Goal: Check status: Check status

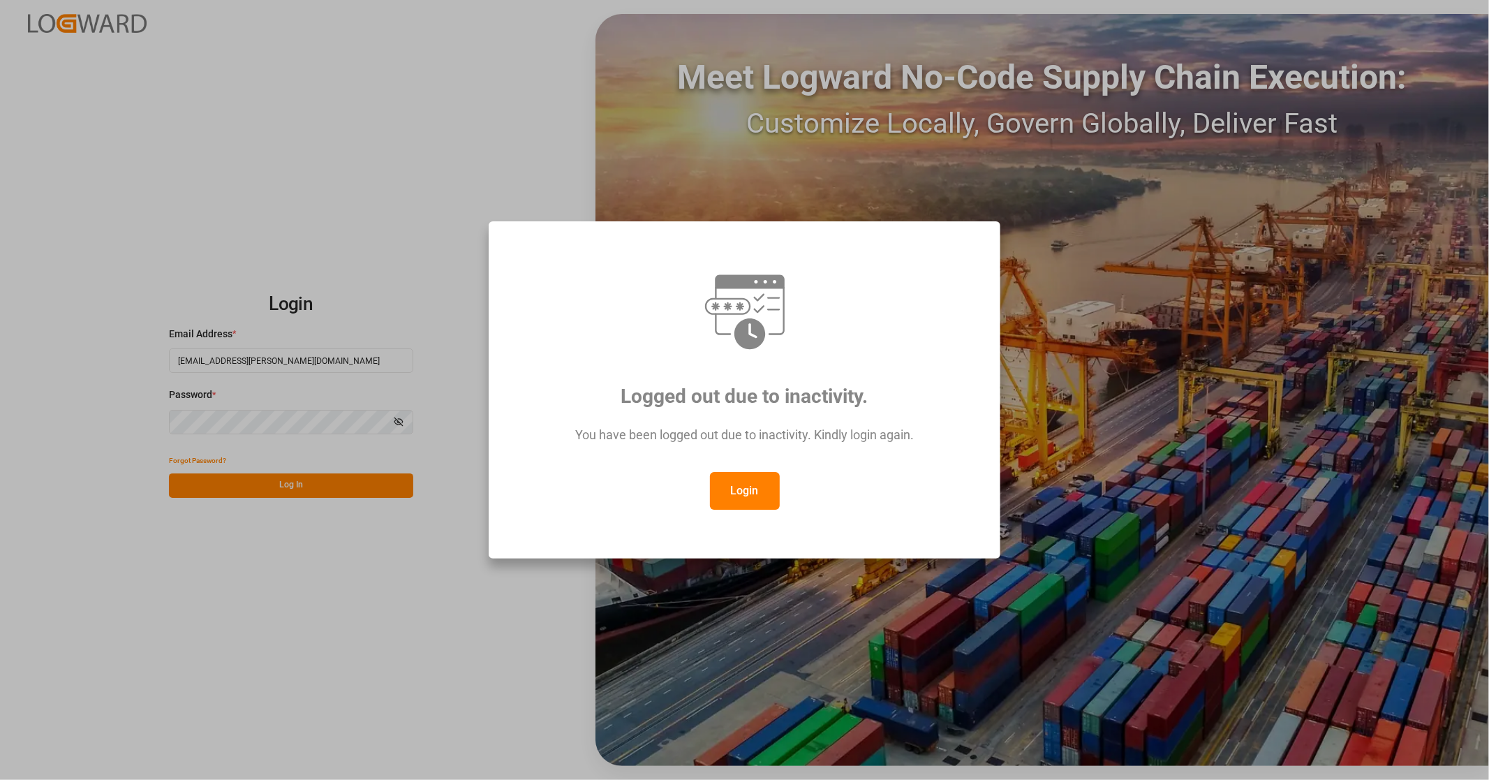
click at [743, 494] on button "Login" at bounding box center [745, 491] width 70 height 38
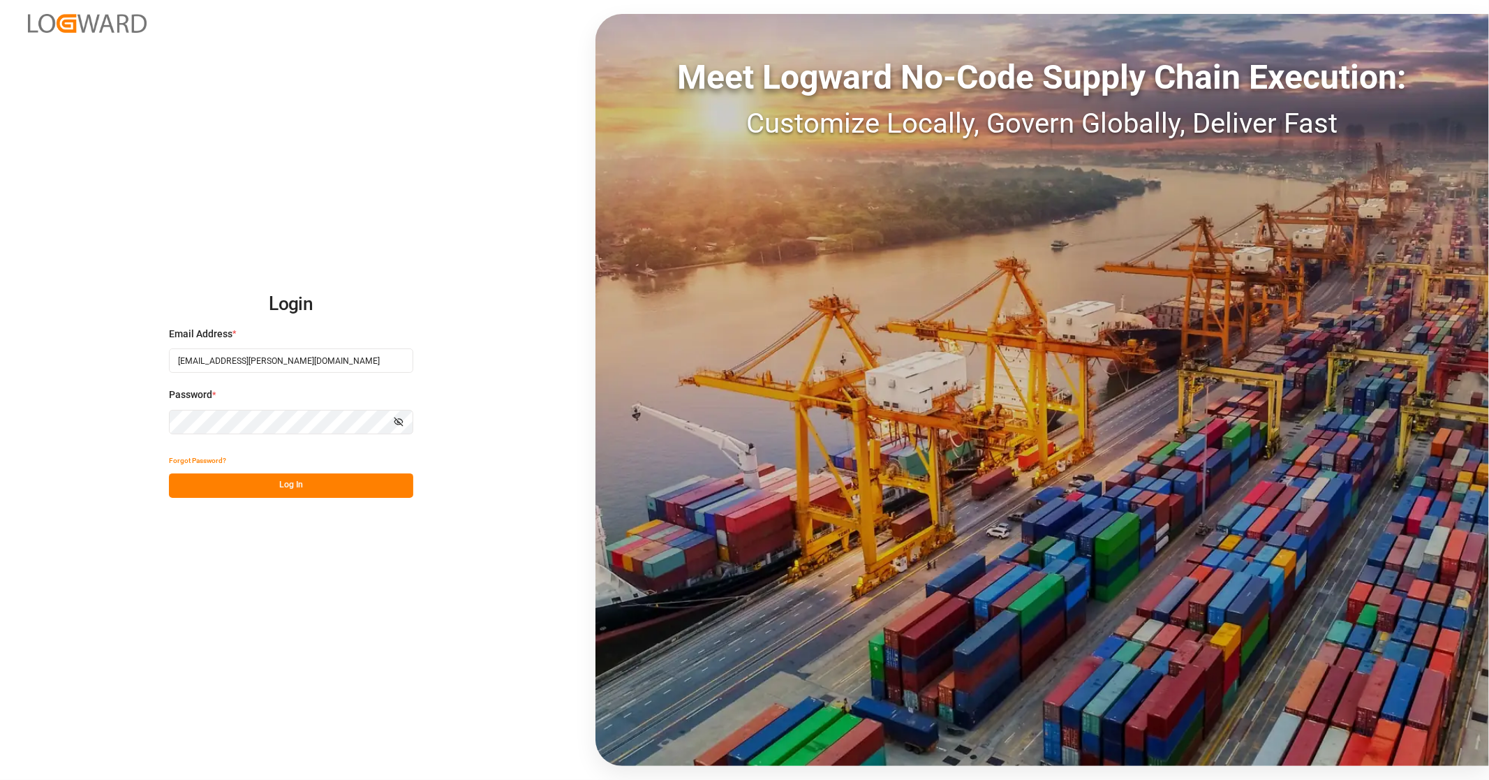
click at [288, 492] on button "Log In" at bounding box center [291, 485] width 244 height 24
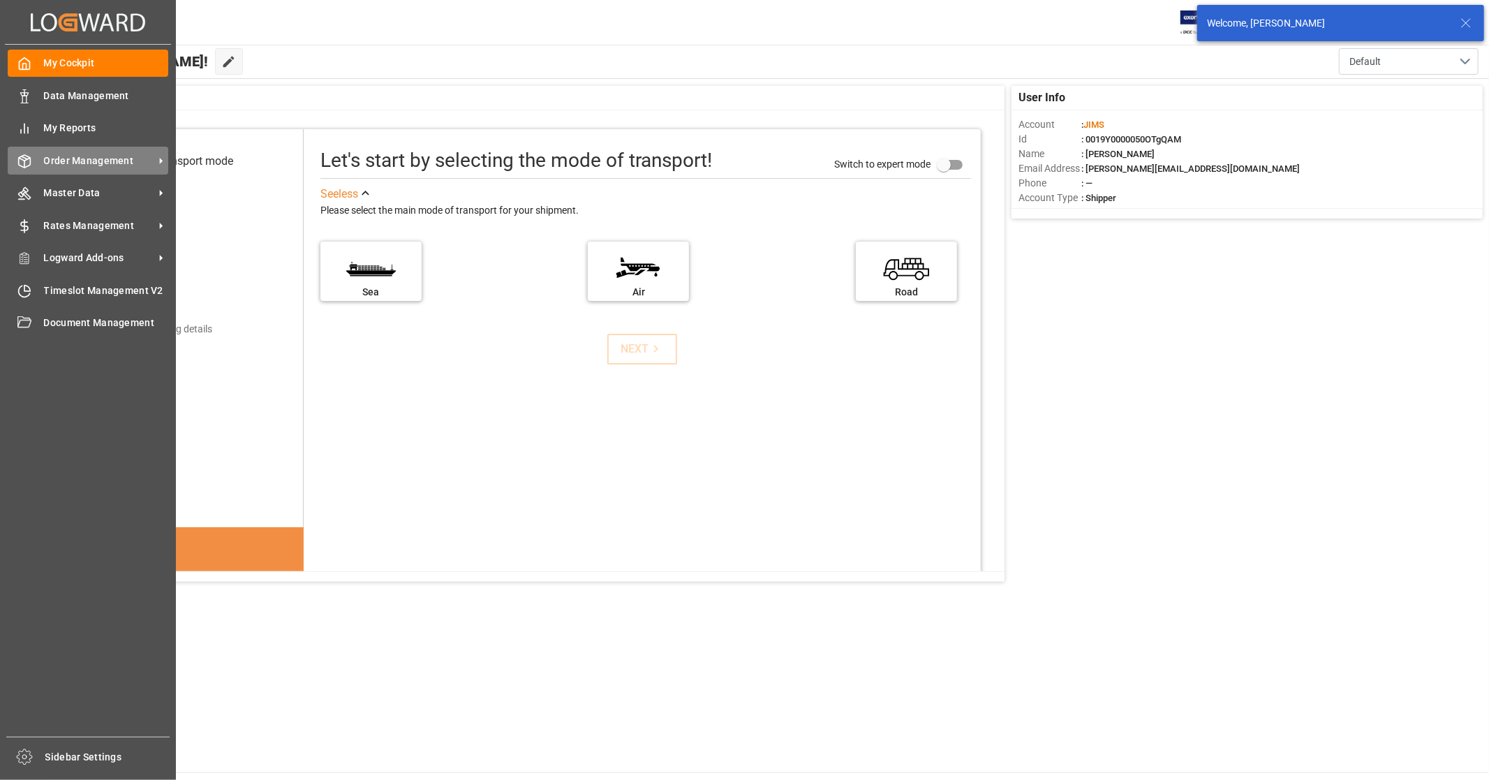
click at [102, 163] on span "Order Management" at bounding box center [99, 161] width 110 height 15
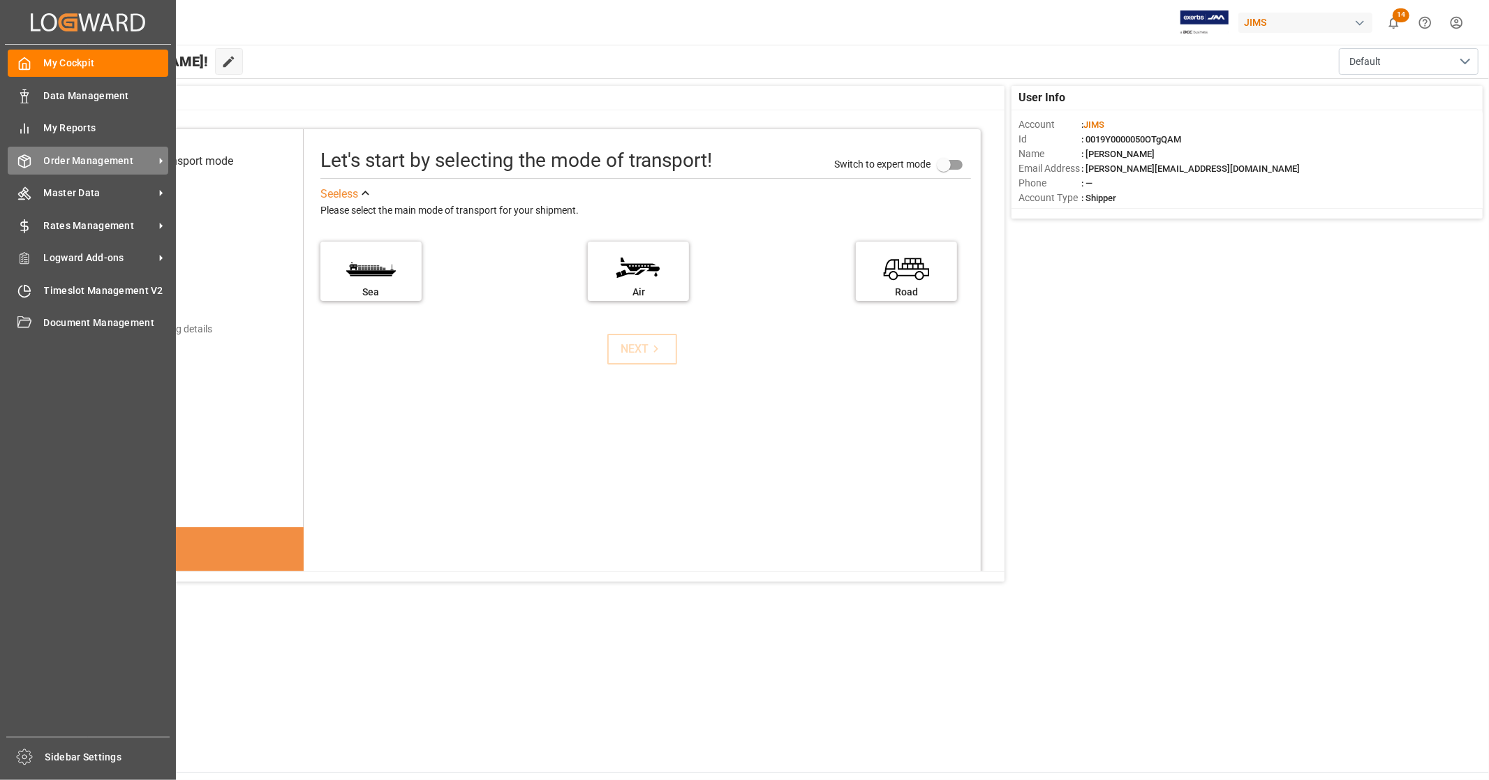
click at [140, 161] on span "Order Management" at bounding box center [99, 161] width 110 height 15
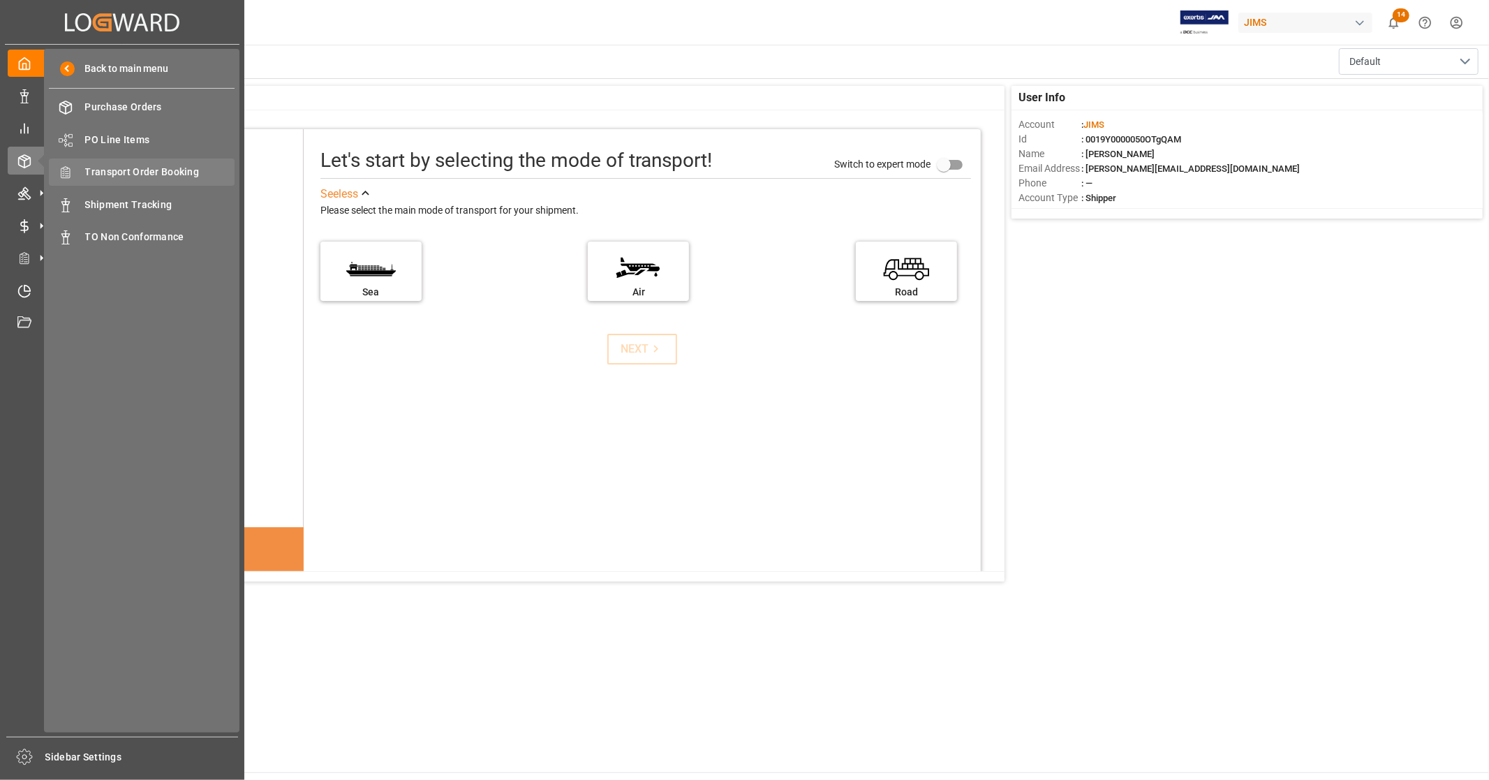
click at [179, 176] on span "Transport Order Booking" at bounding box center [160, 172] width 150 height 15
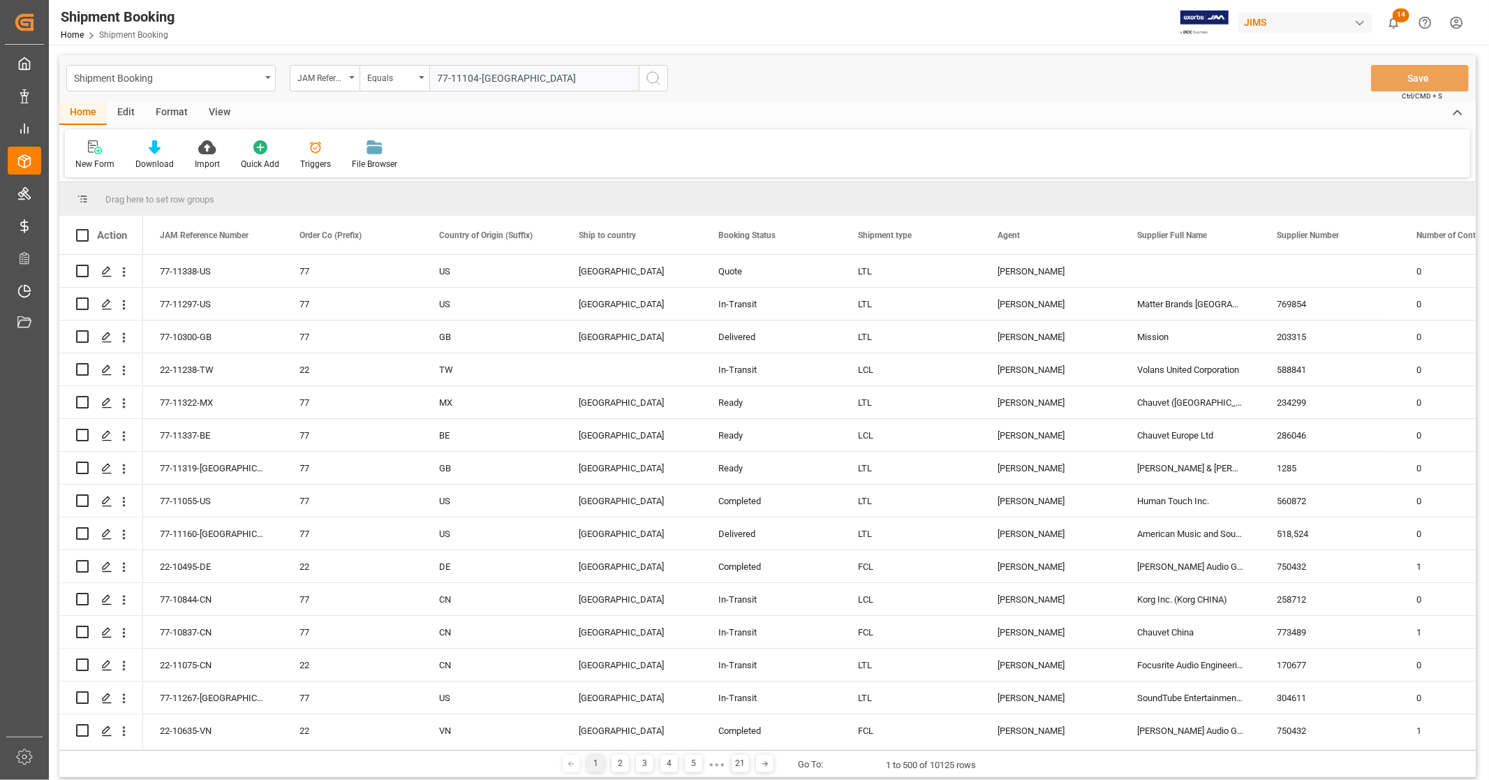
type input "77-11104-[GEOGRAPHIC_DATA]"
click at [654, 84] on icon "search button" at bounding box center [653, 78] width 17 height 17
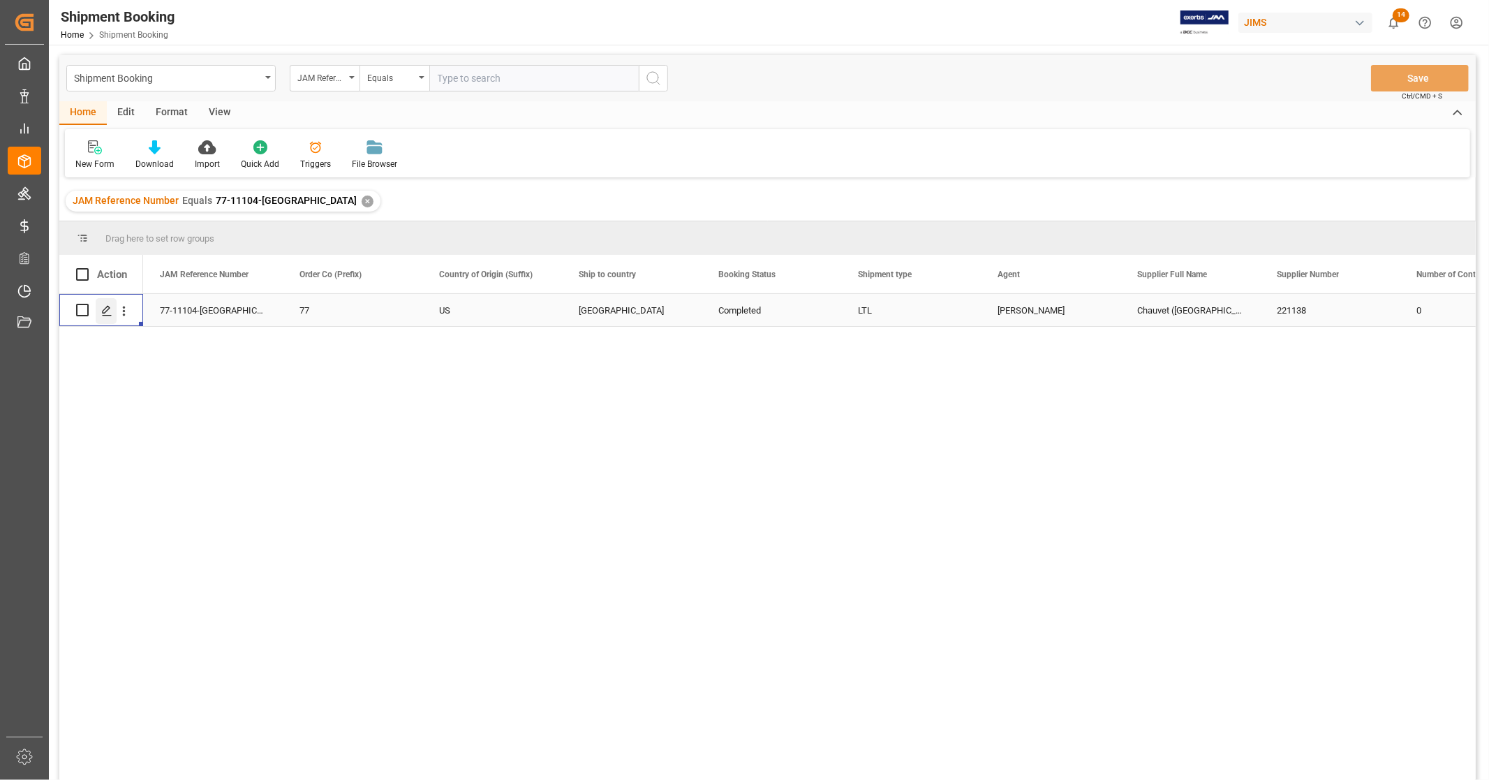
click at [105, 317] on div "Press SPACE to select this row." at bounding box center [106, 311] width 21 height 26
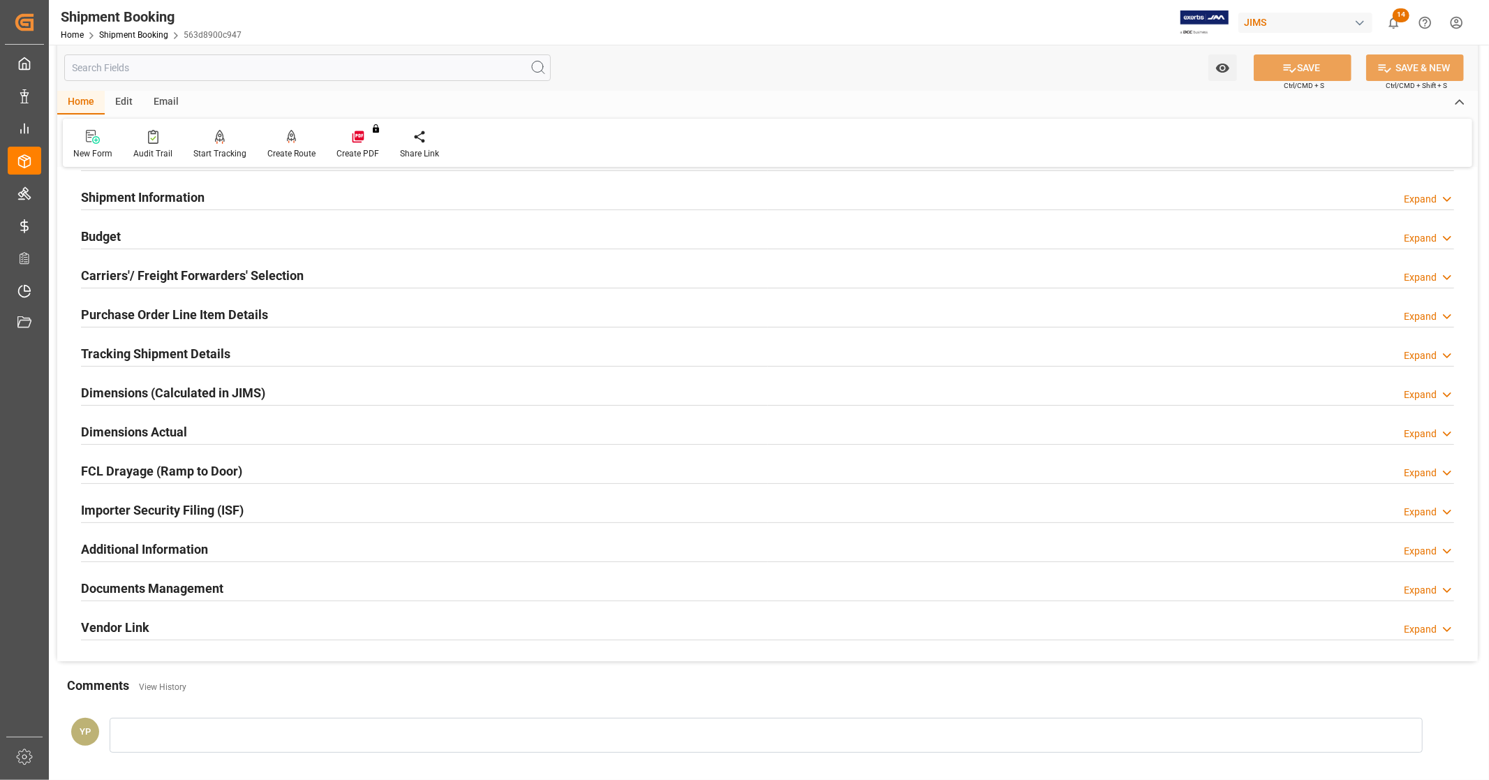
scroll to position [269, 0]
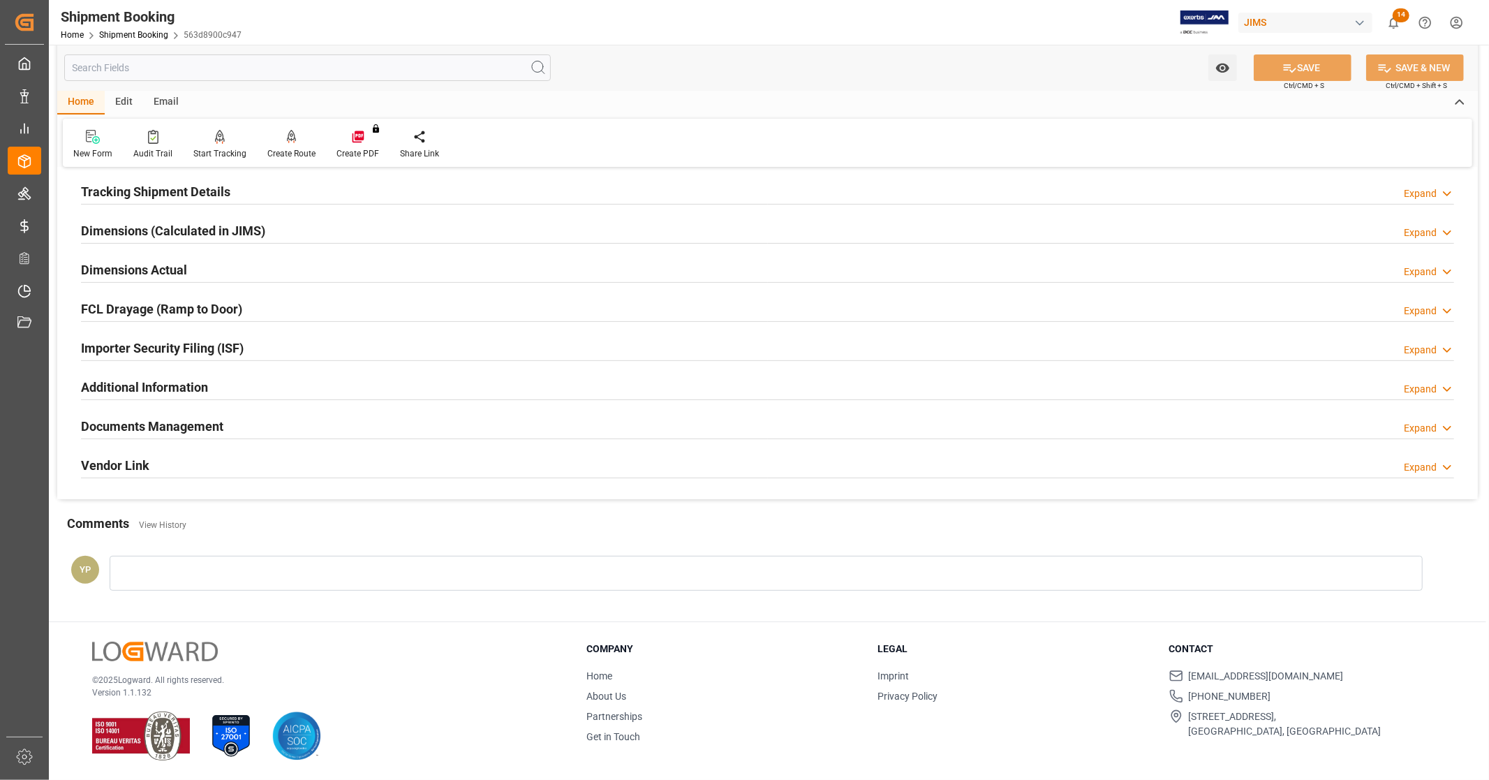
click at [212, 425] on h2 "Documents Management" at bounding box center [152, 426] width 142 height 19
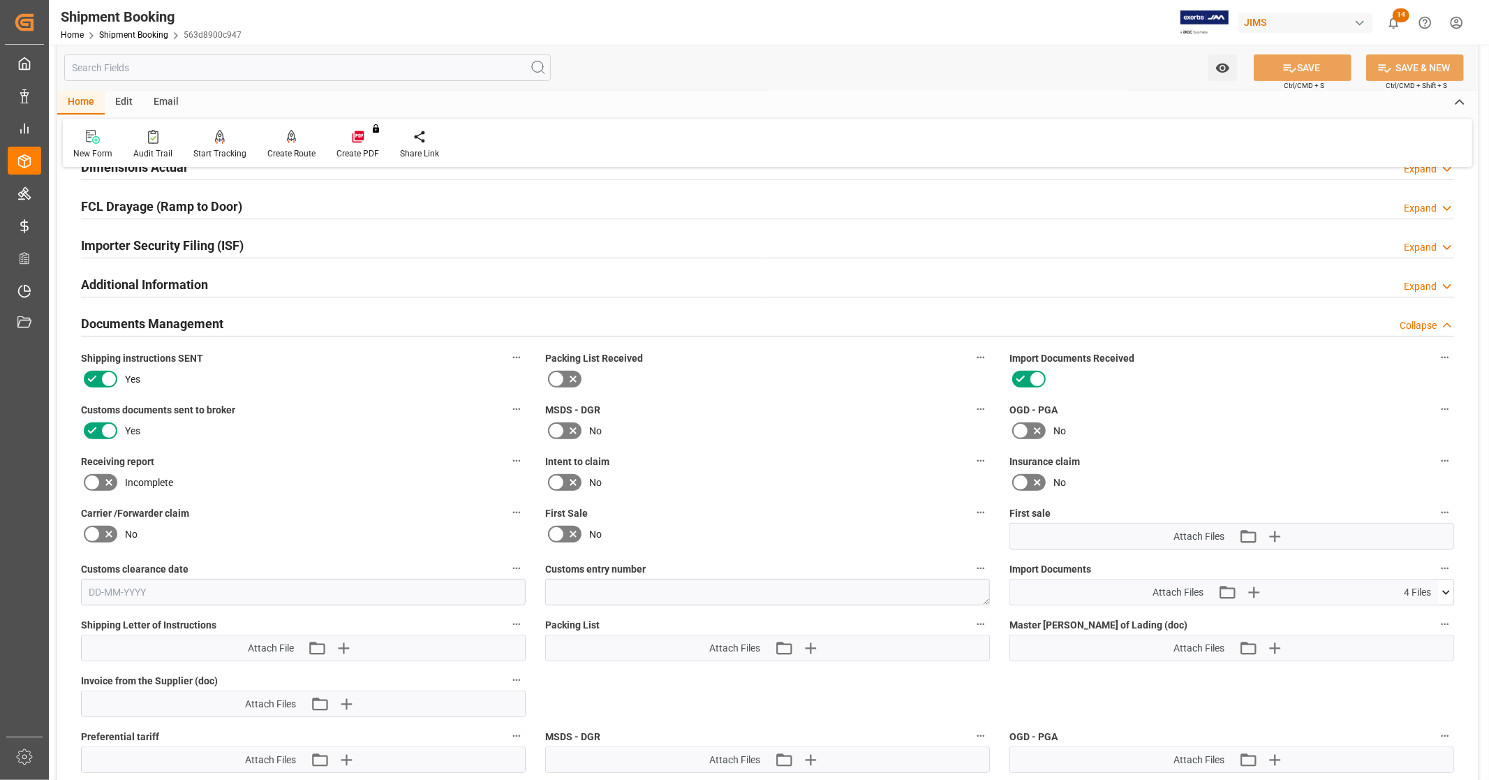
scroll to position [580, 0]
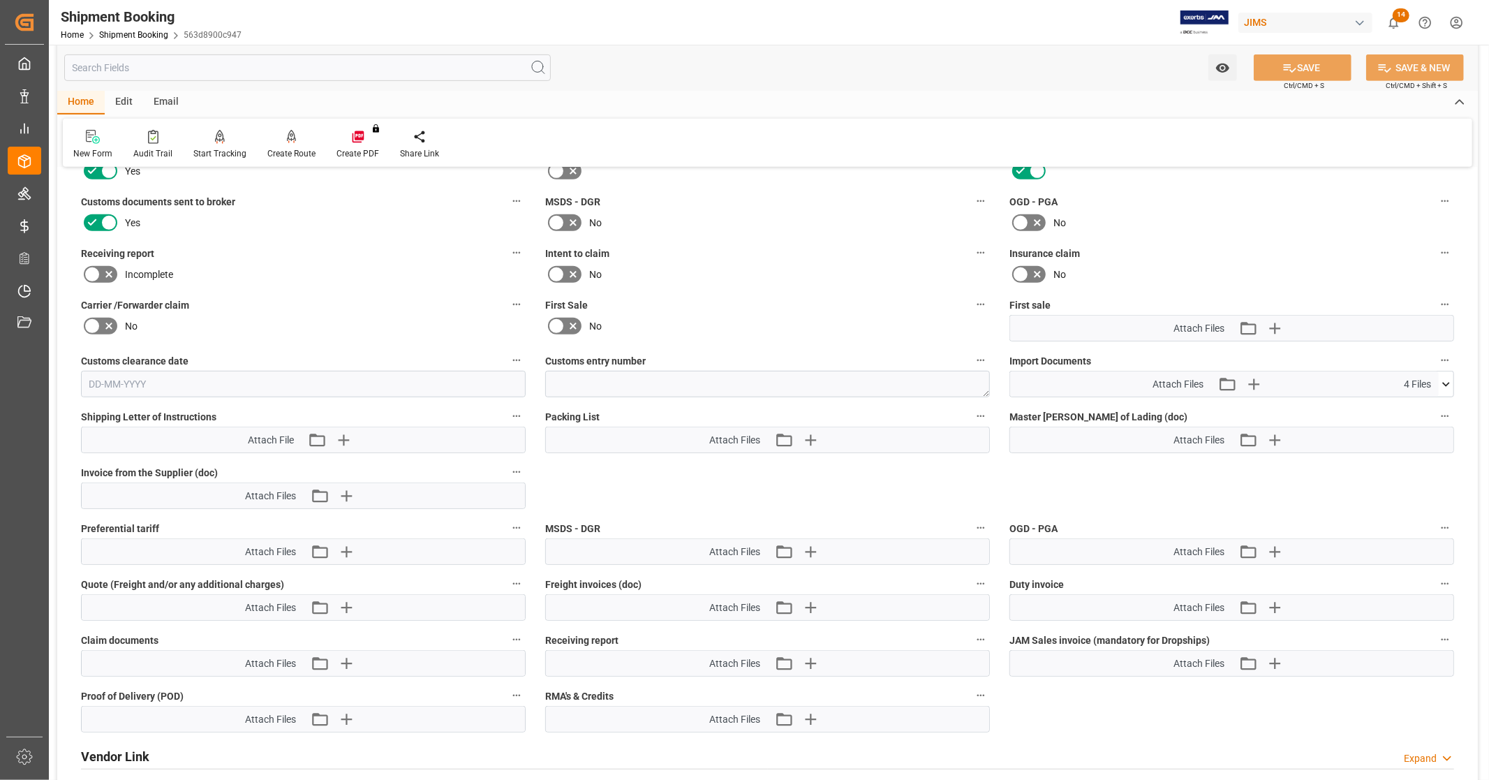
click at [1450, 385] on icon at bounding box center [1446, 384] width 15 height 15
click at [1411, 407] on icon at bounding box center [1409, 410] width 15 height 15
click at [1411, 420] on icon at bounding box center [1409, 425] width 15 height 15
drag, startPoint x: 1411, startPoint y: 438, endPoint x: 1399, endPoint y: 438, distance: 11.2
click at [1411, 438] on icon at bounding box center [1409, 439] width 11 height 11
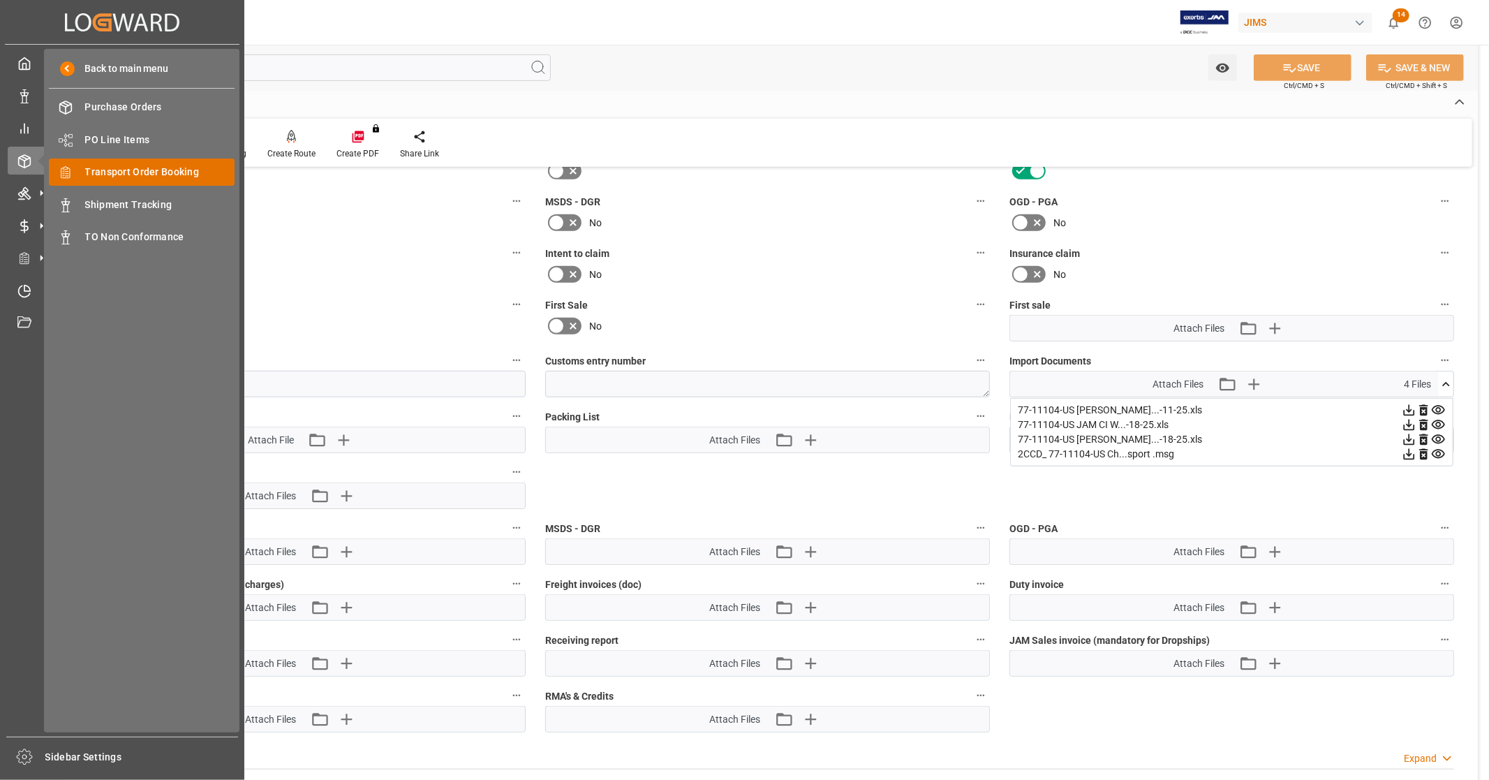
click at [159, 172] on span "Transport Order Booking" at bounding box center [160, 172] width 150 height 15
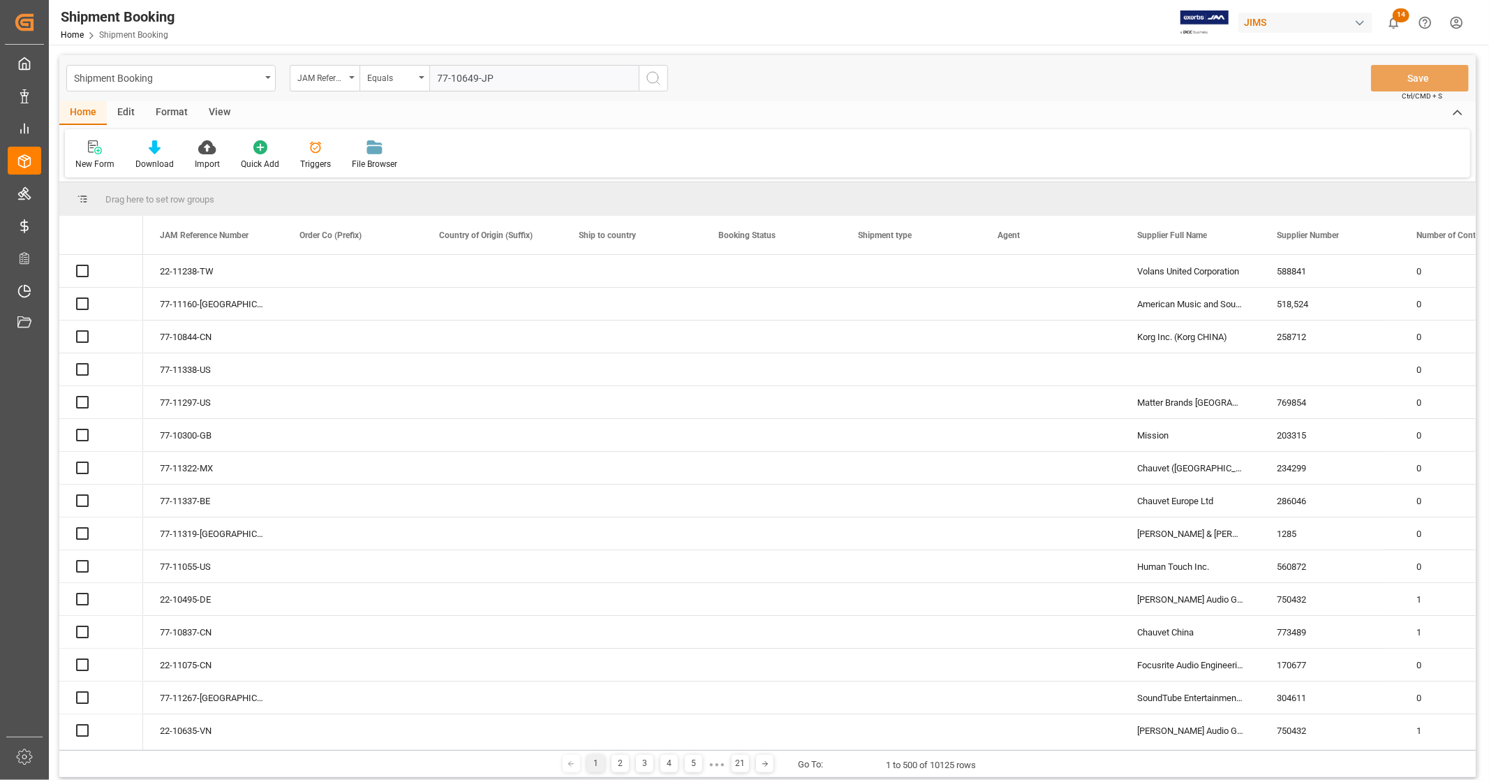
type input "77-10649-JP"
click at [659, 84] on line "search button" at bounding box center [658, 83] width 3 height 3
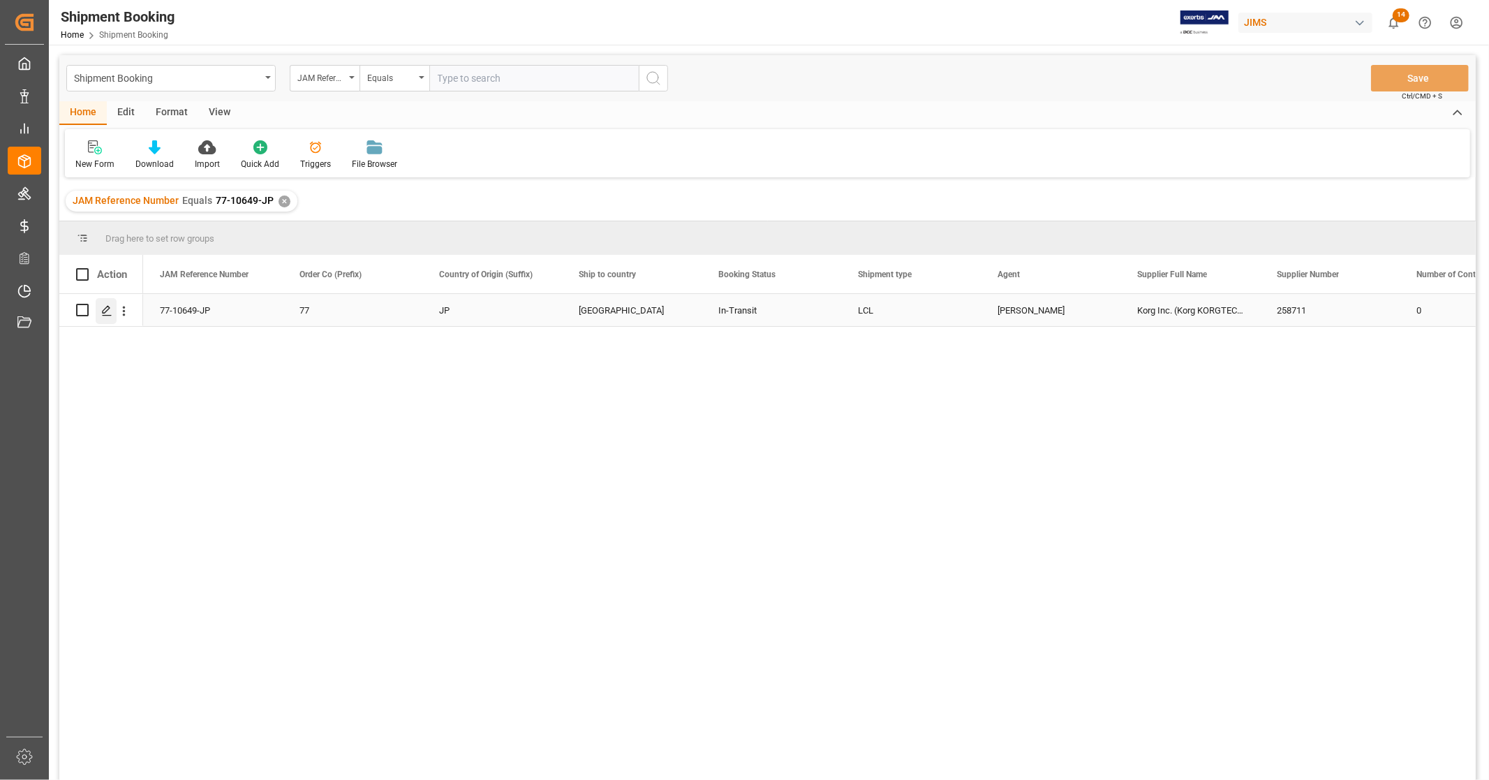
click at [109, 310] on icon "Press SPACE to select this row." at bounding box center [106, 310] width 11 height 11
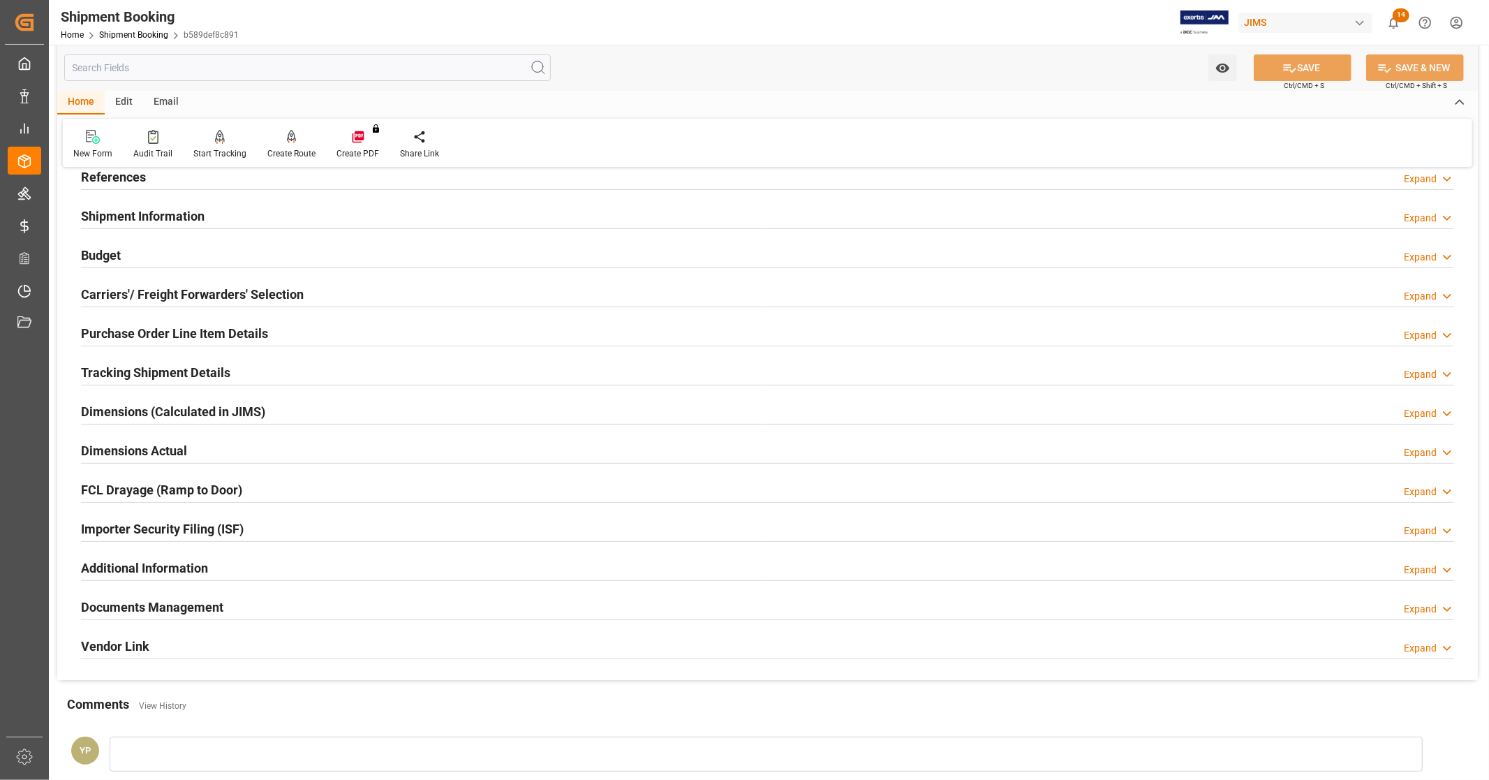
scroll to position [269, 0]
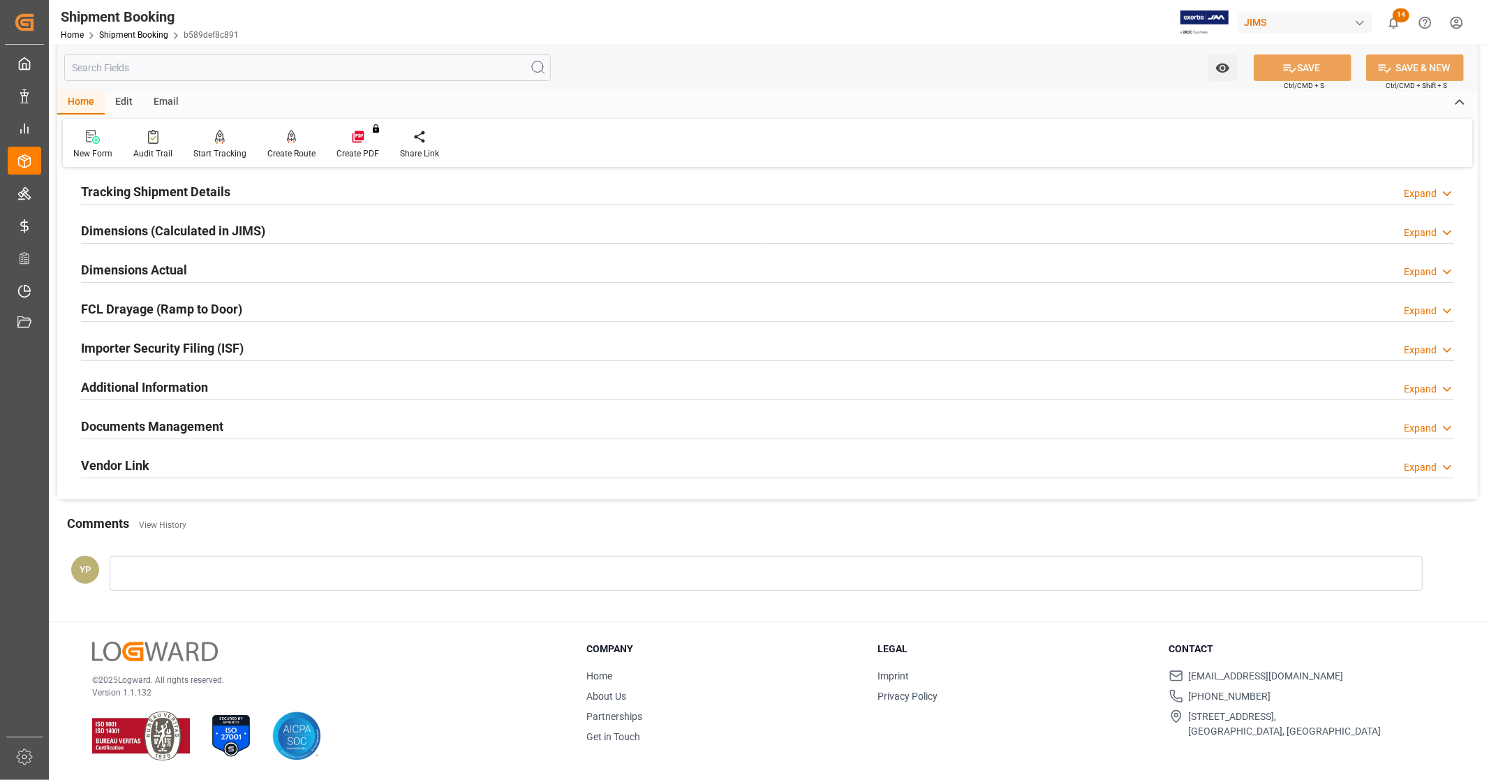
click at [239, 425] on div "Documents Management Expand" at bounding box center [768, 425] width 1374 height 27
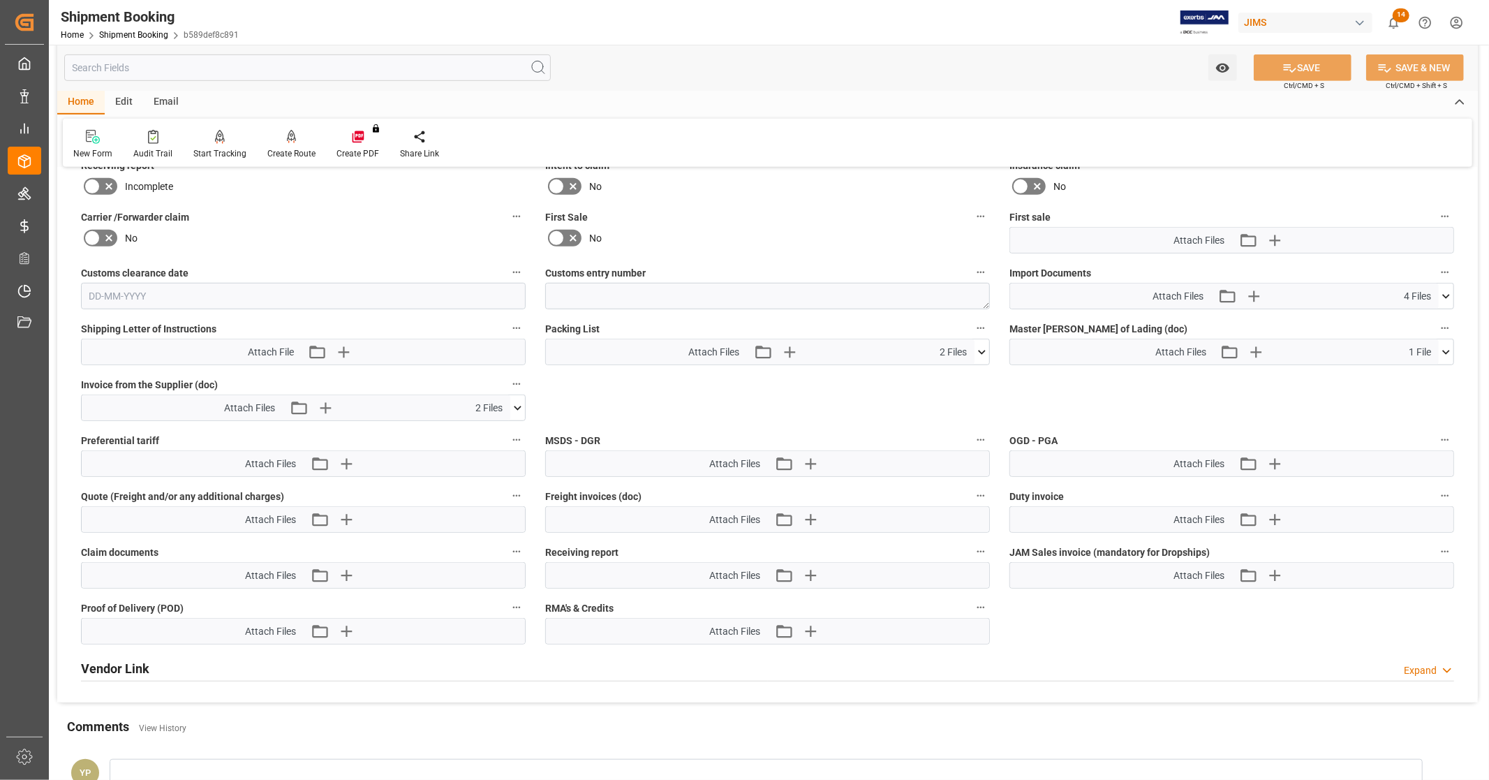
scroll to position [580, 0]
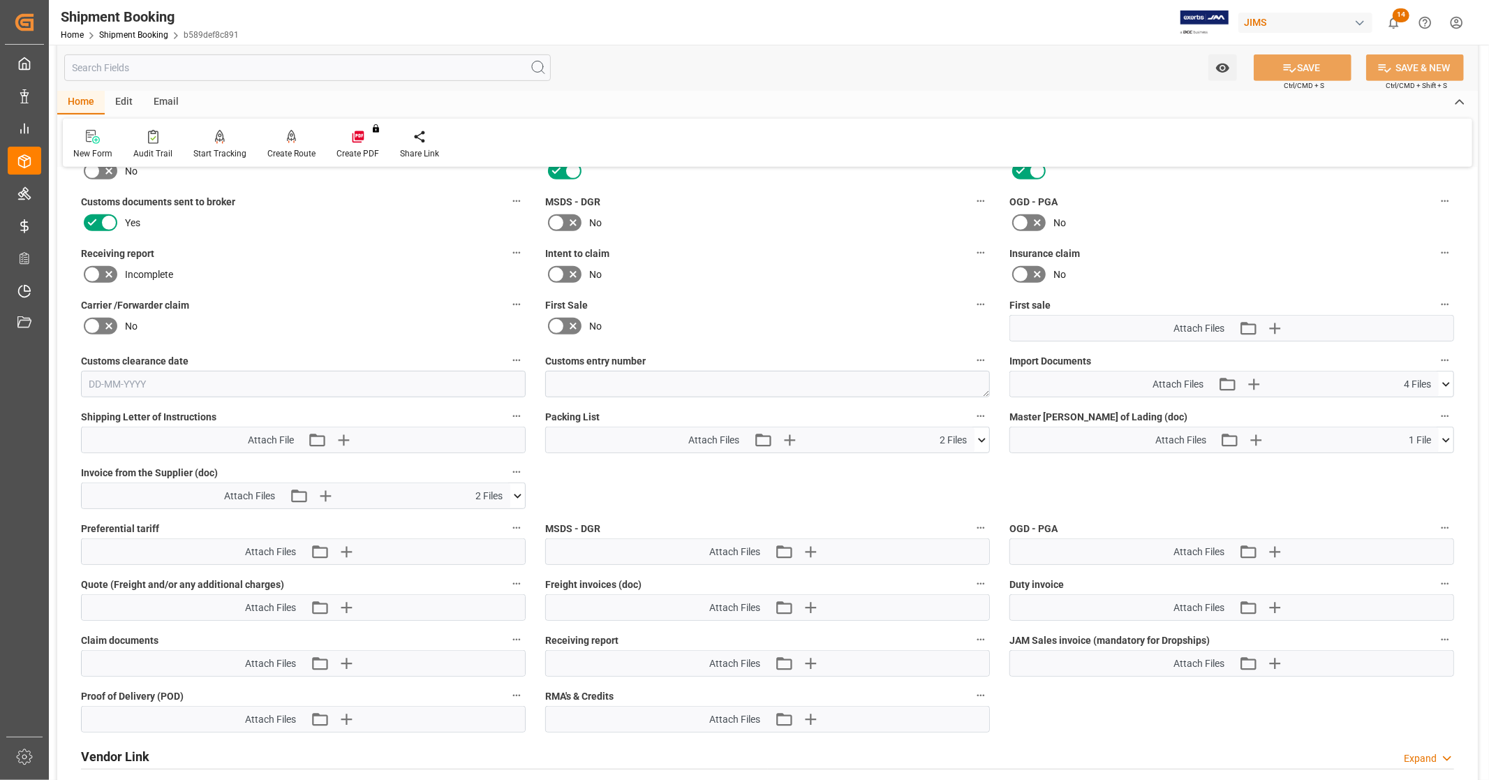
click at [1450, 380] on icon at bounding box center [1446, 384] width 15 height 15
click at [1406, 436] on icon at bounding box center [1409, 439] width 15 height 15
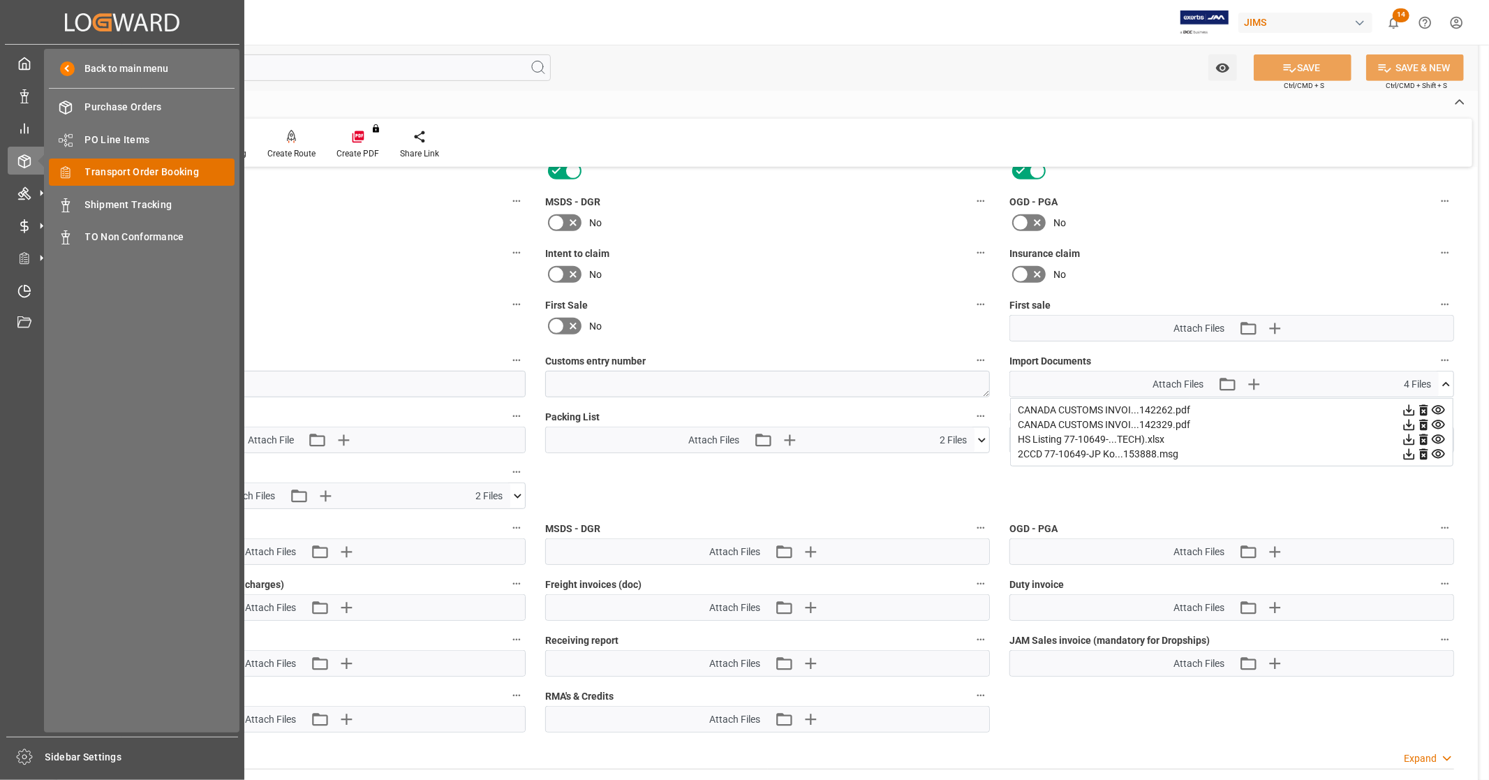
click at [157, 170] on span "Transport Order Booking" at bounding box center [160, 172] width 150 height 15
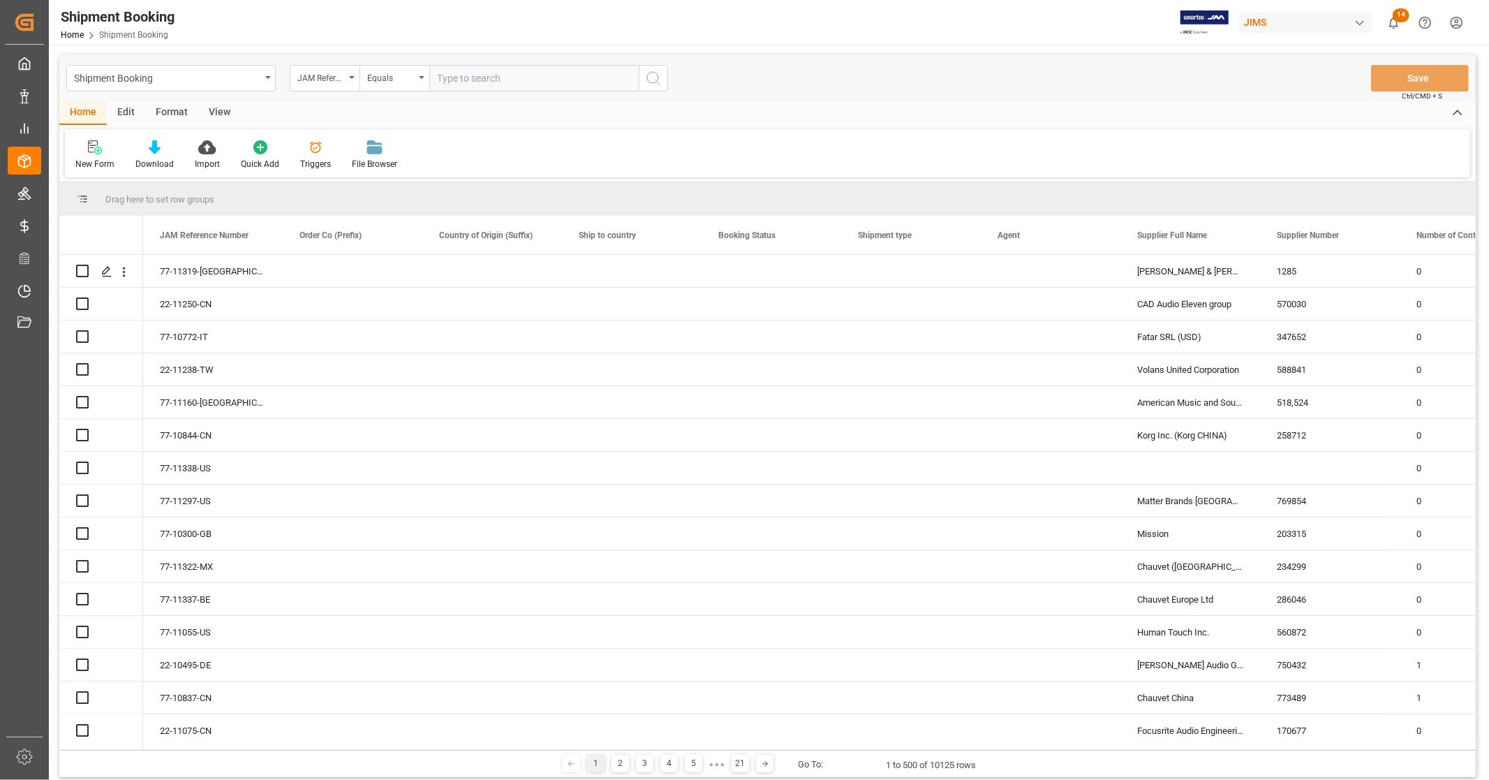
click at [529, 81] on input "text" at bounding box center [533, 78] width 209 height 27
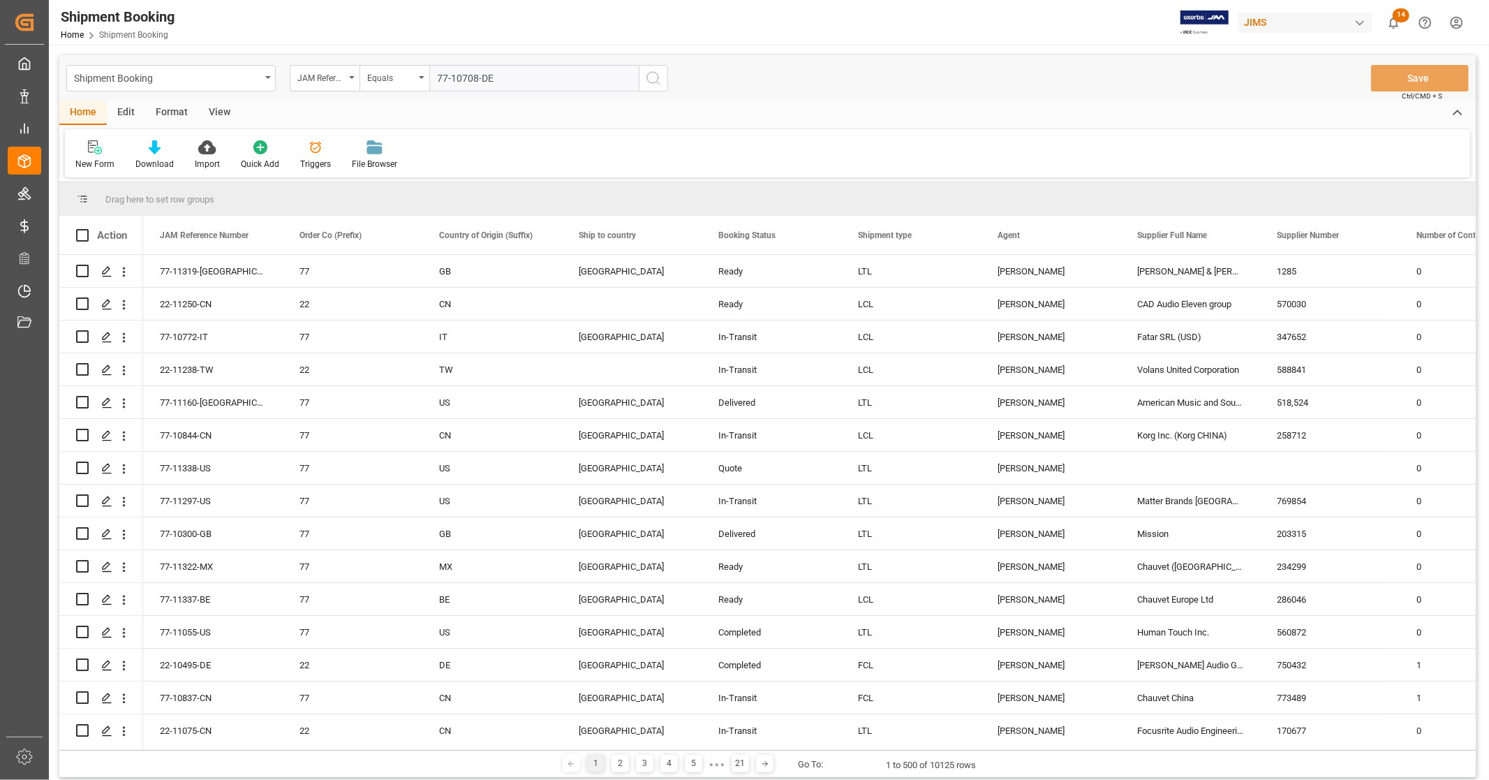
type input "77-10708-DE"
click at [662, 74] on button "search button" at bounding box center [653, 78] width 29 height 27
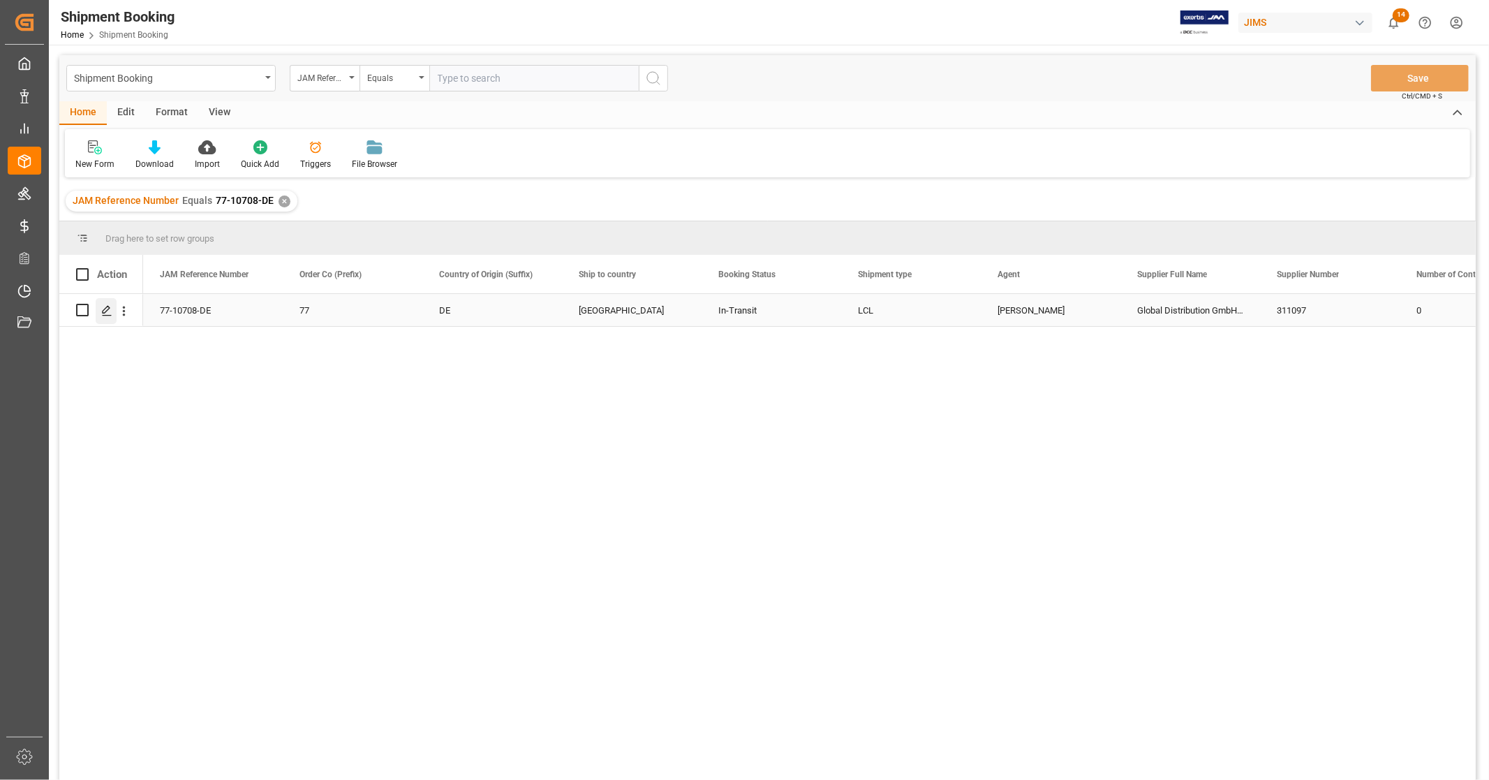
click at [109, 311] on icon "Press SPACE to select this row." at bounding box center [106, 310] width 11 height 11
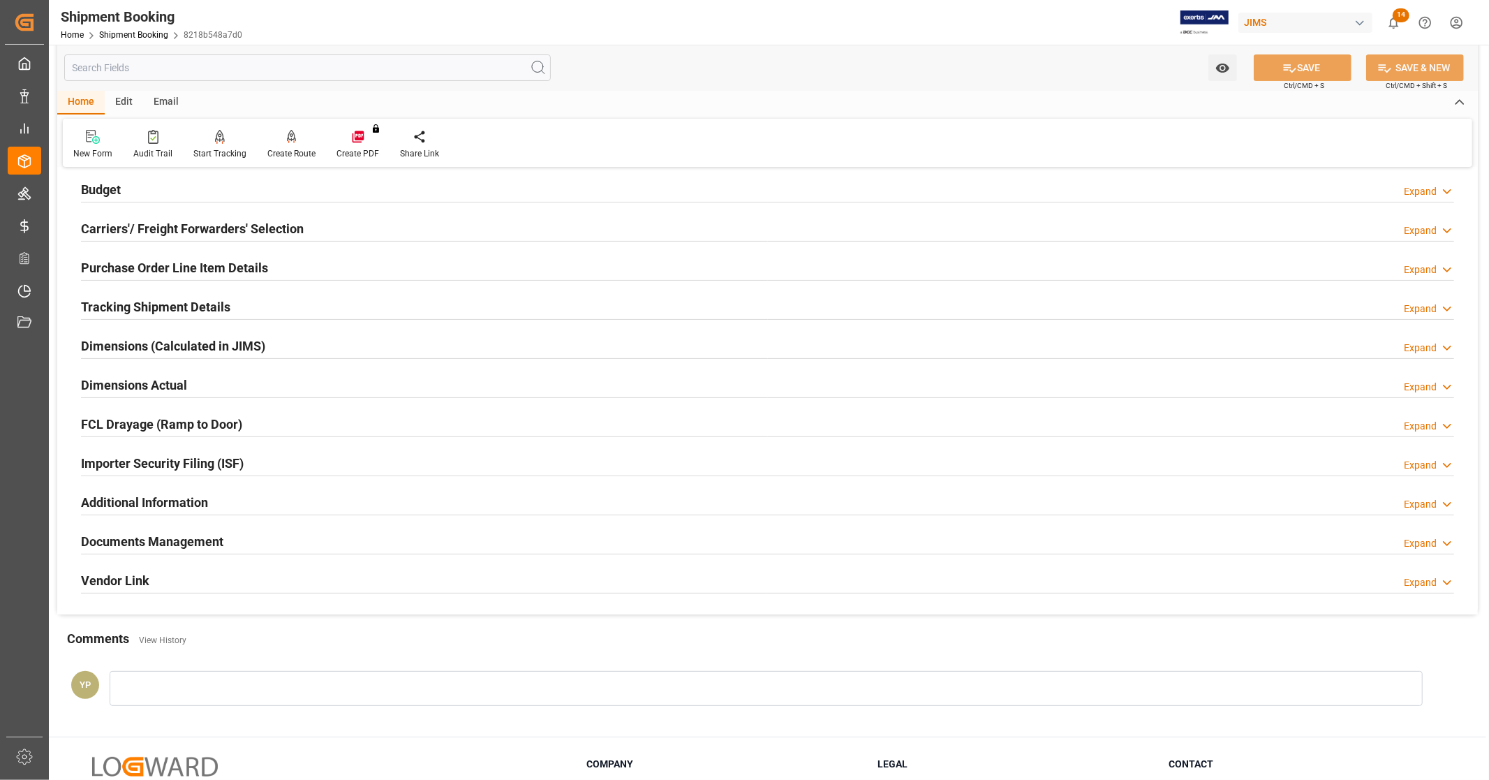
scroll to position [155, 0]
click at [256, 533] on div "Documents Management Expand" at bounding box center [768, 539] width 1374 height 27
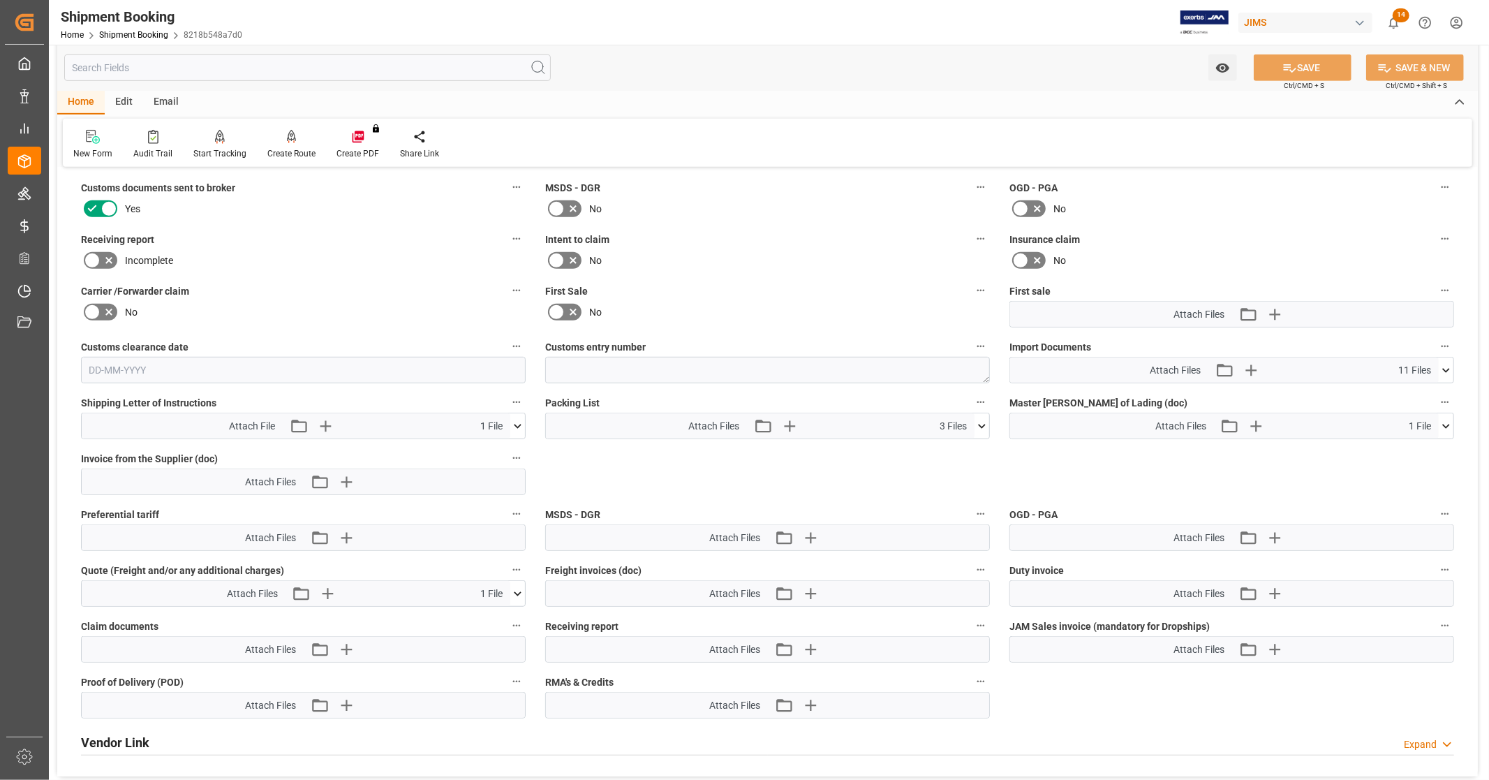
scroll to position [620, 0]
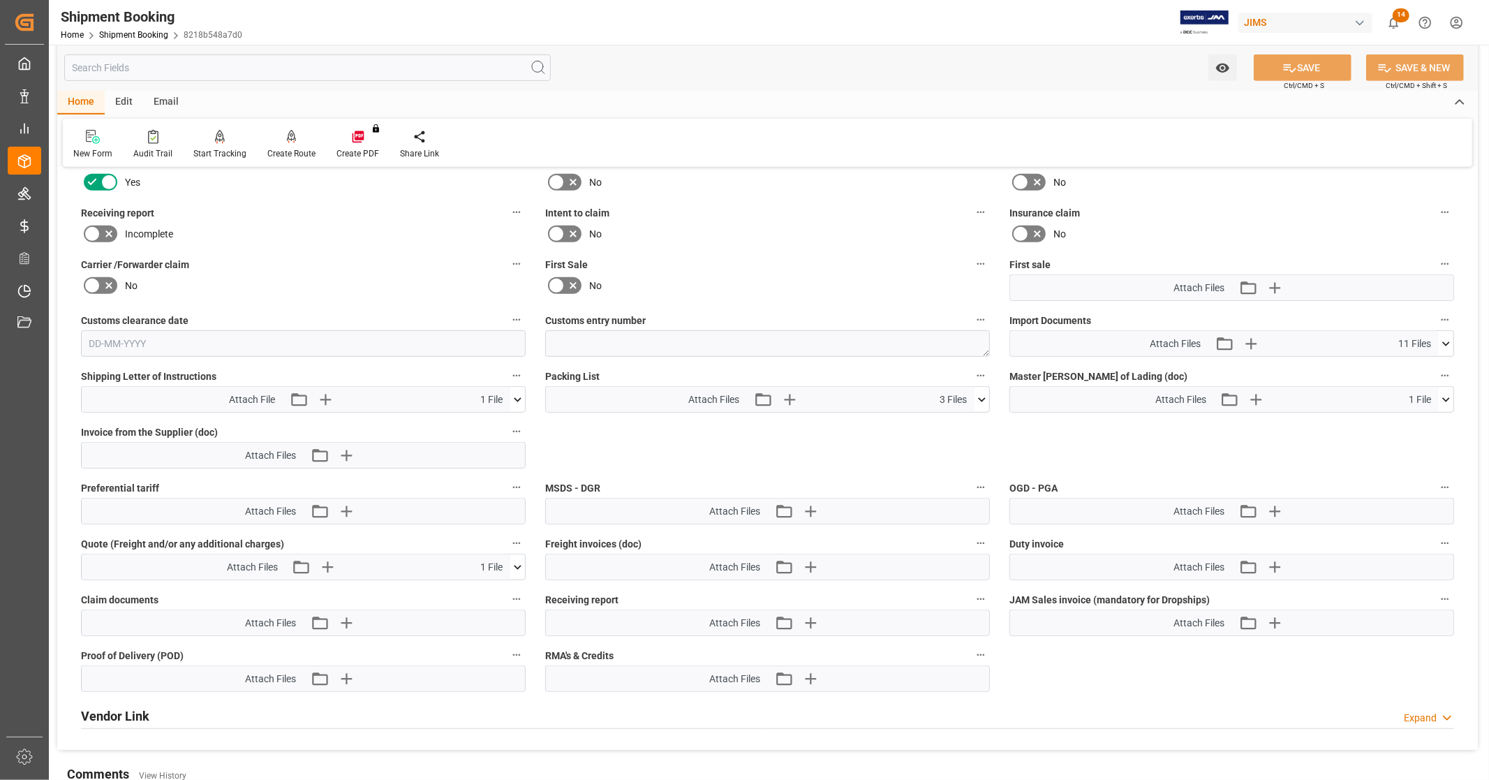
click at [1448, 341] on icon at bounding box center [1447, 343] width 8 height 4
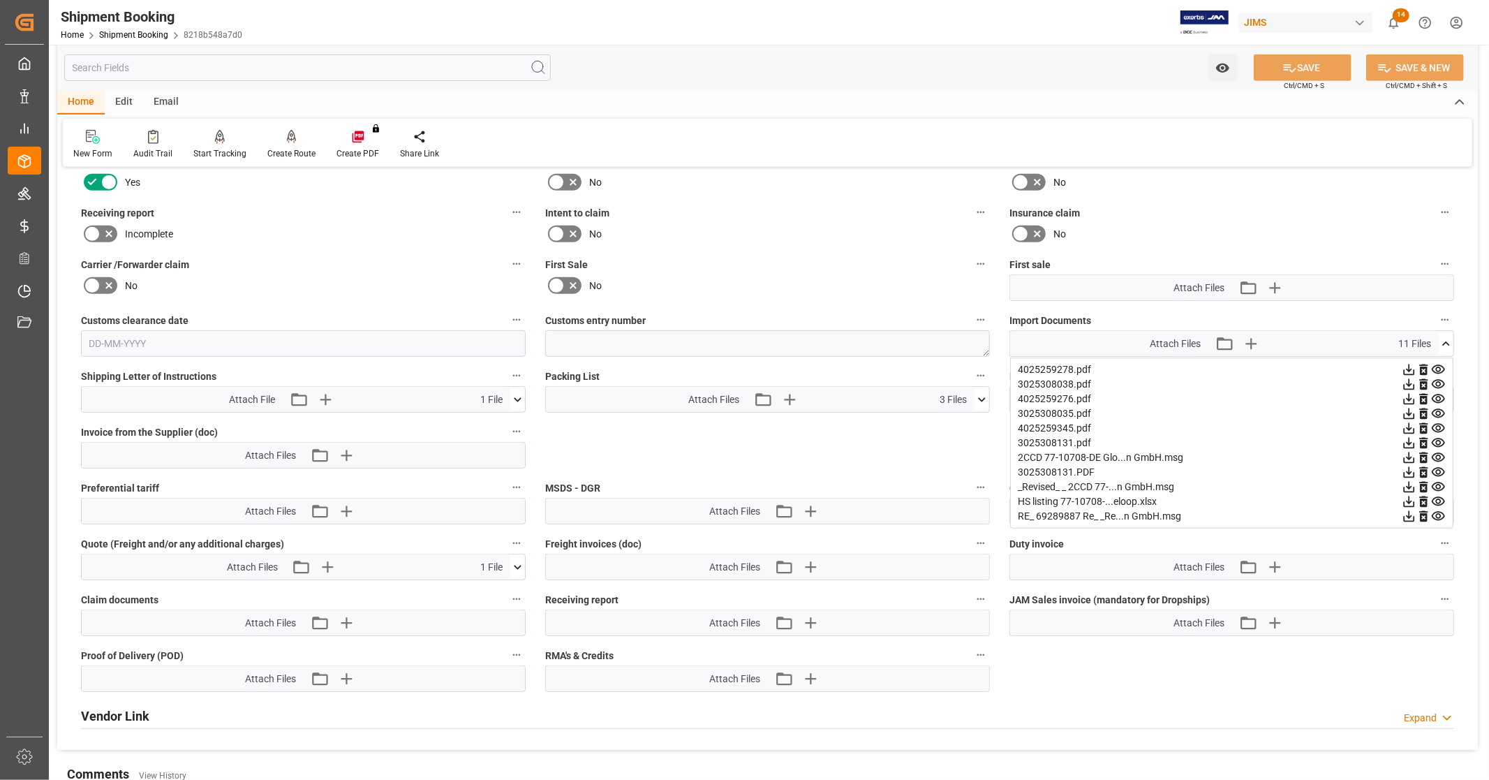
click at [1411, 499] on icon at bounding box center [1409, 501] width 11 height 11
click at [1447, 340] on icon at bounding box center [1446, 344] width 15 height 15
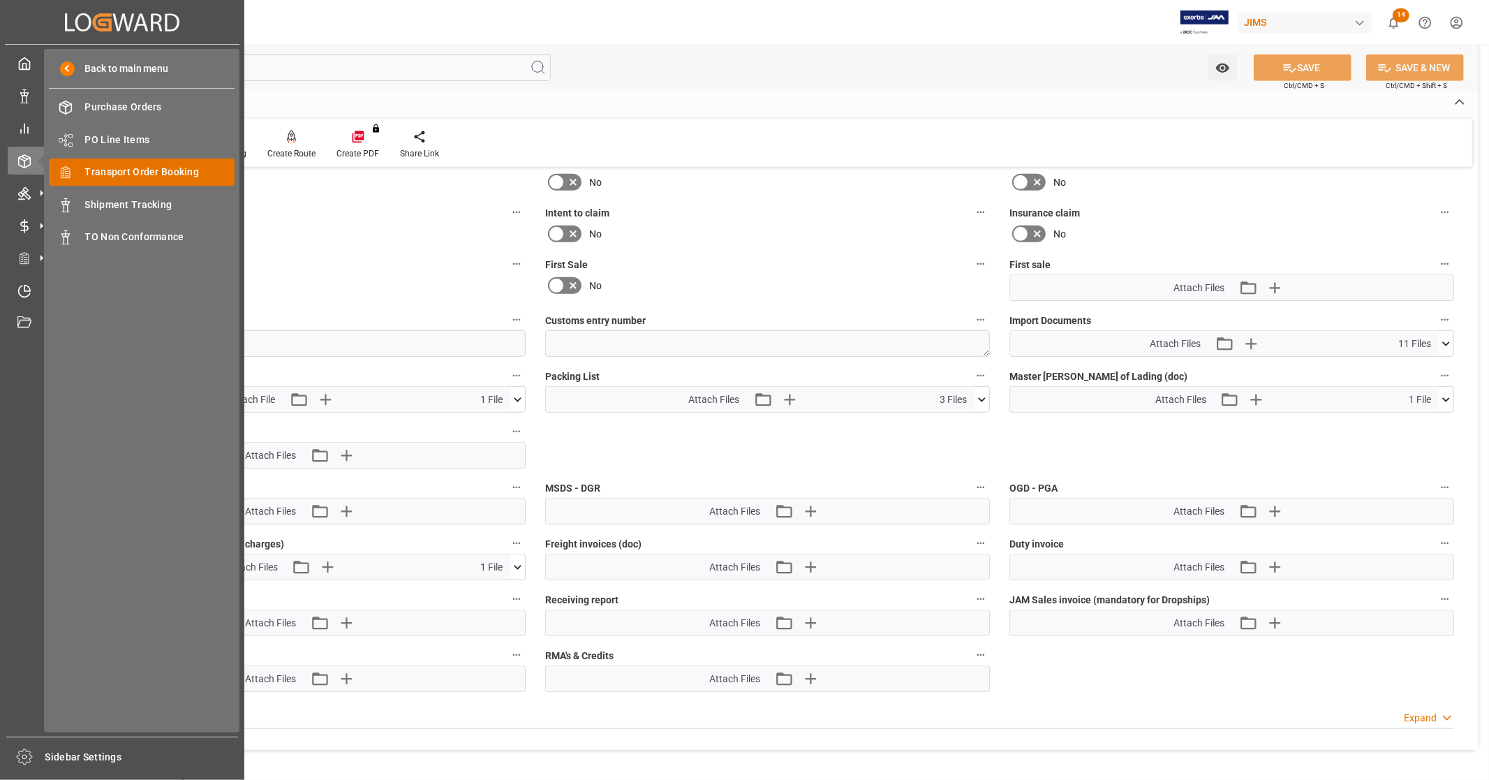
click at [176, 159] on div "Transport Order Booking Transport Order Booking" at bounding box center [142, 172] width 186 height 27
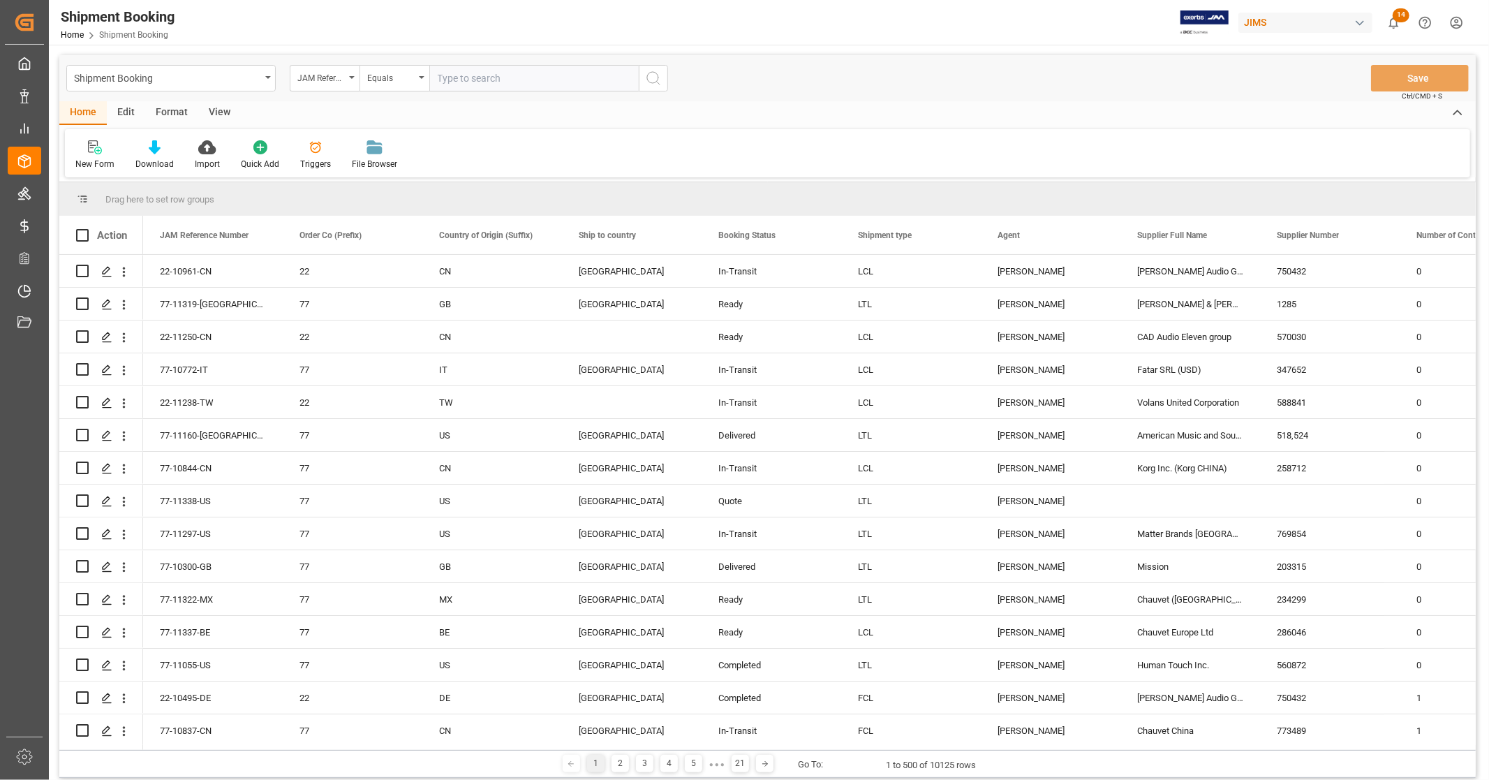
click at [485, 80] on input "text" at bounding box center [533, 78] width 209 height 27
paste input "77-10983-US"
type input "77-10983-US"
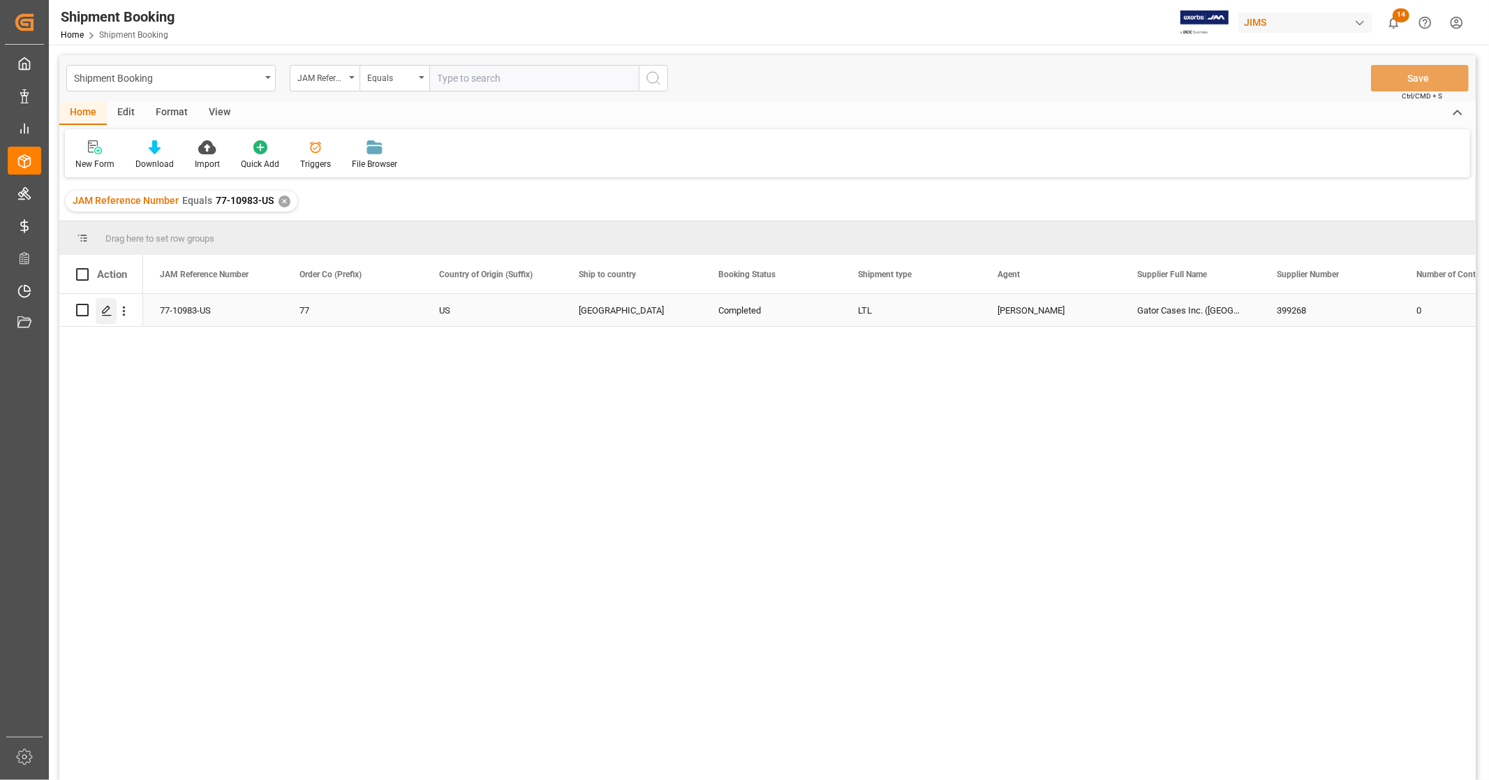
click at [109, 314] on icon "Press SPACE to select this row." at bounding box center [106, 310] width 11 height 11
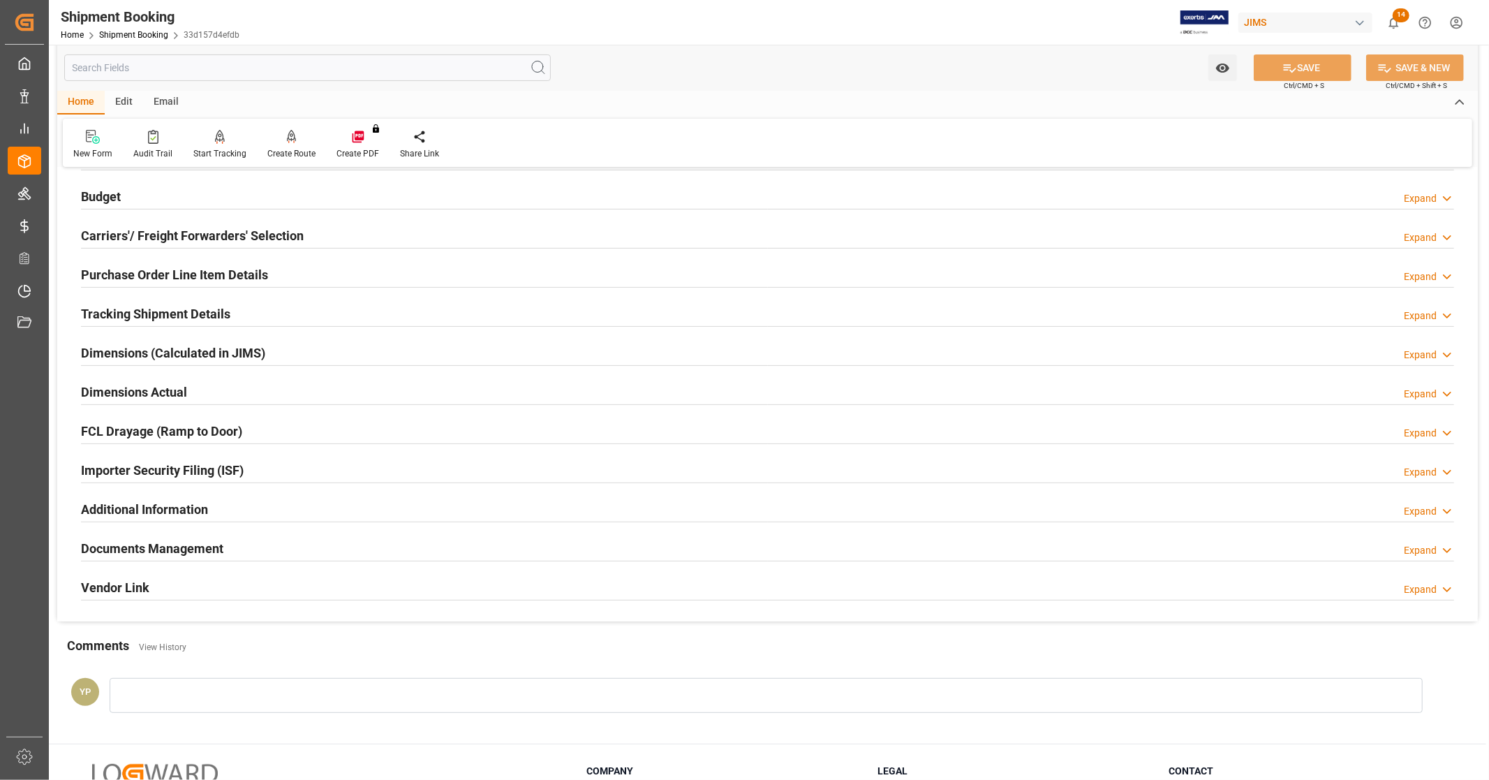
scroll to position [155, 0]
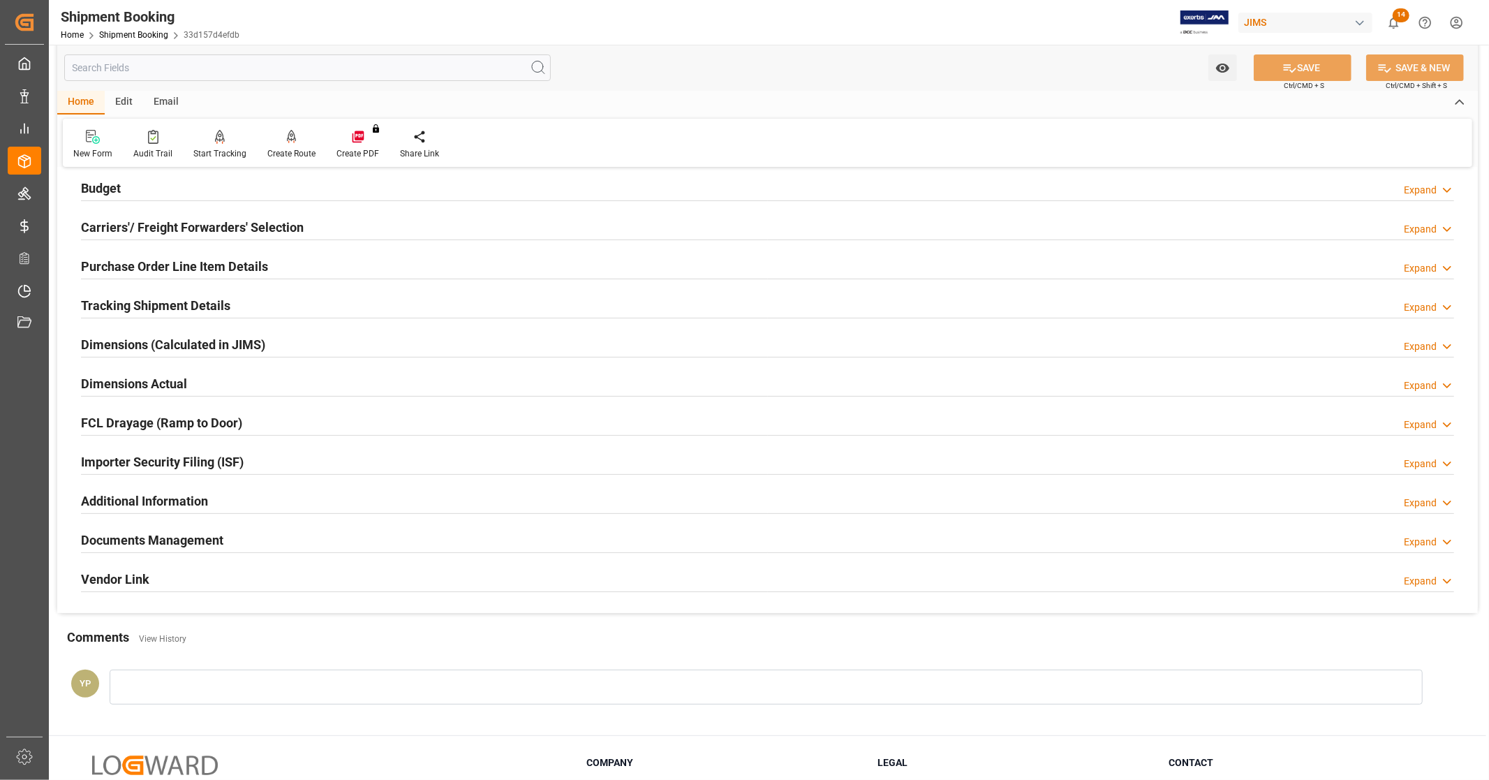
click at [211, 552] on div at bounding box center [768, 552] width 1374 height 1
click at [207, 545] on h2 "Documents Management" at bounding box center [152, 540] width 142 height 19
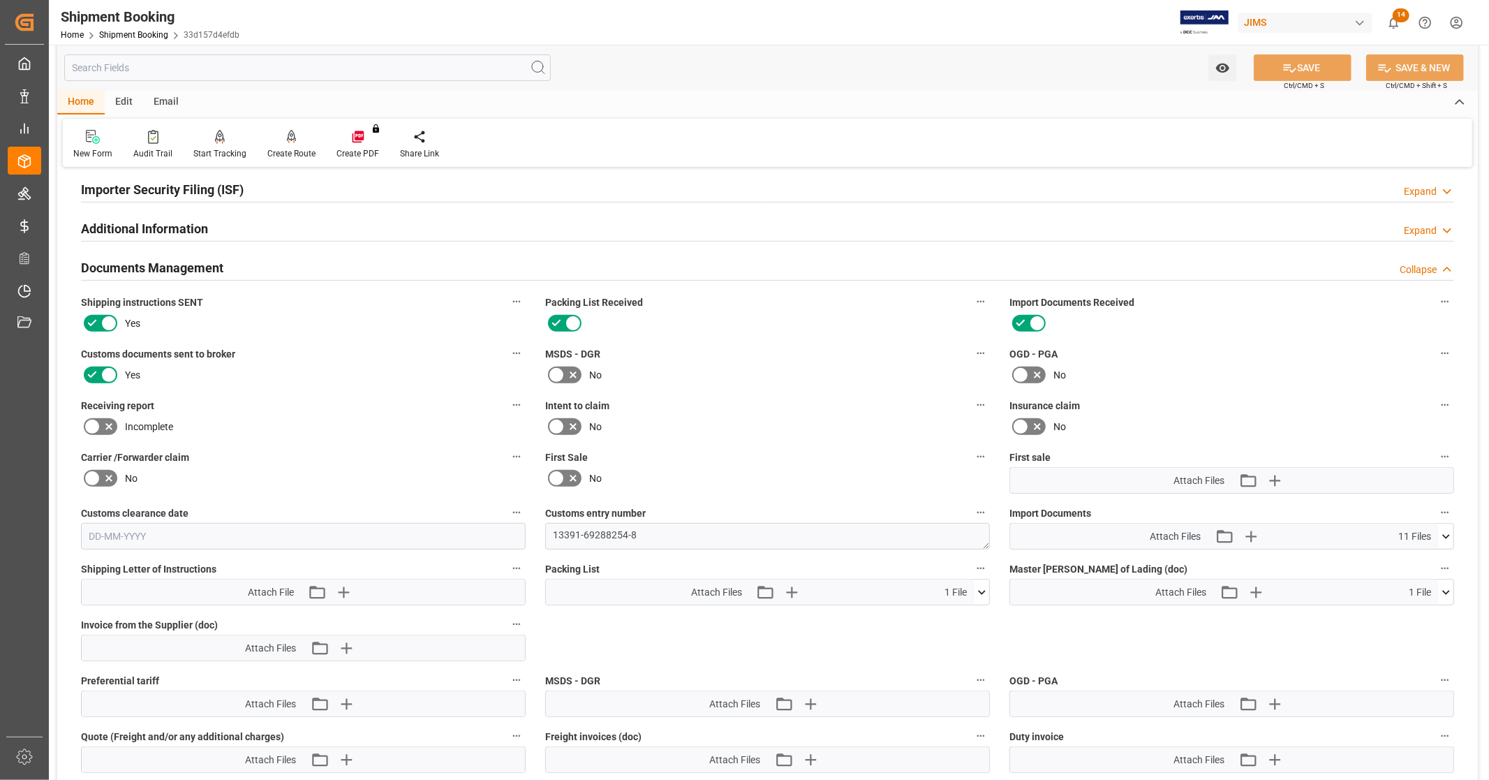
scroll to position [465, 0]
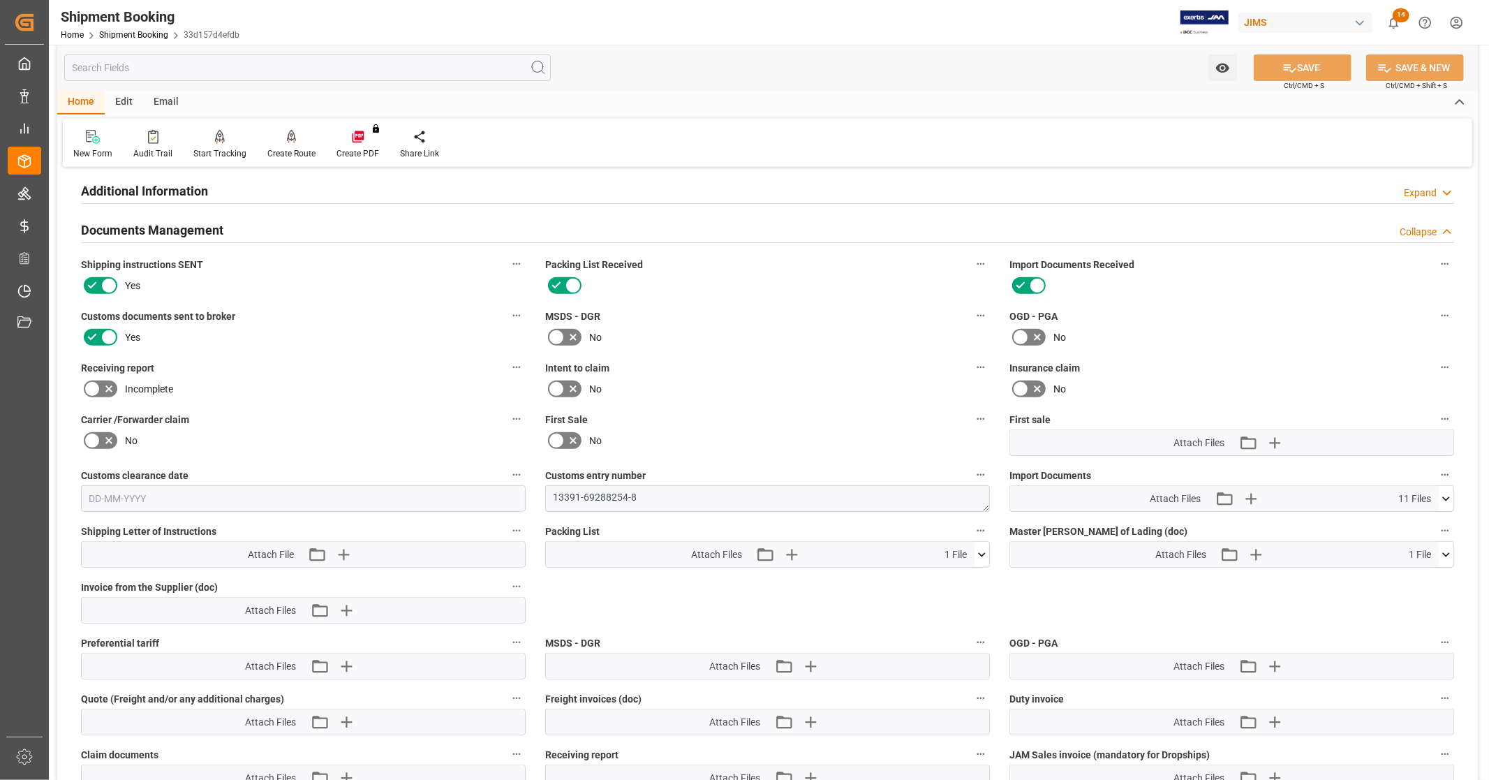
click at [1450, 496] on icon at bounding box center [1446, 499] width 15 height 15
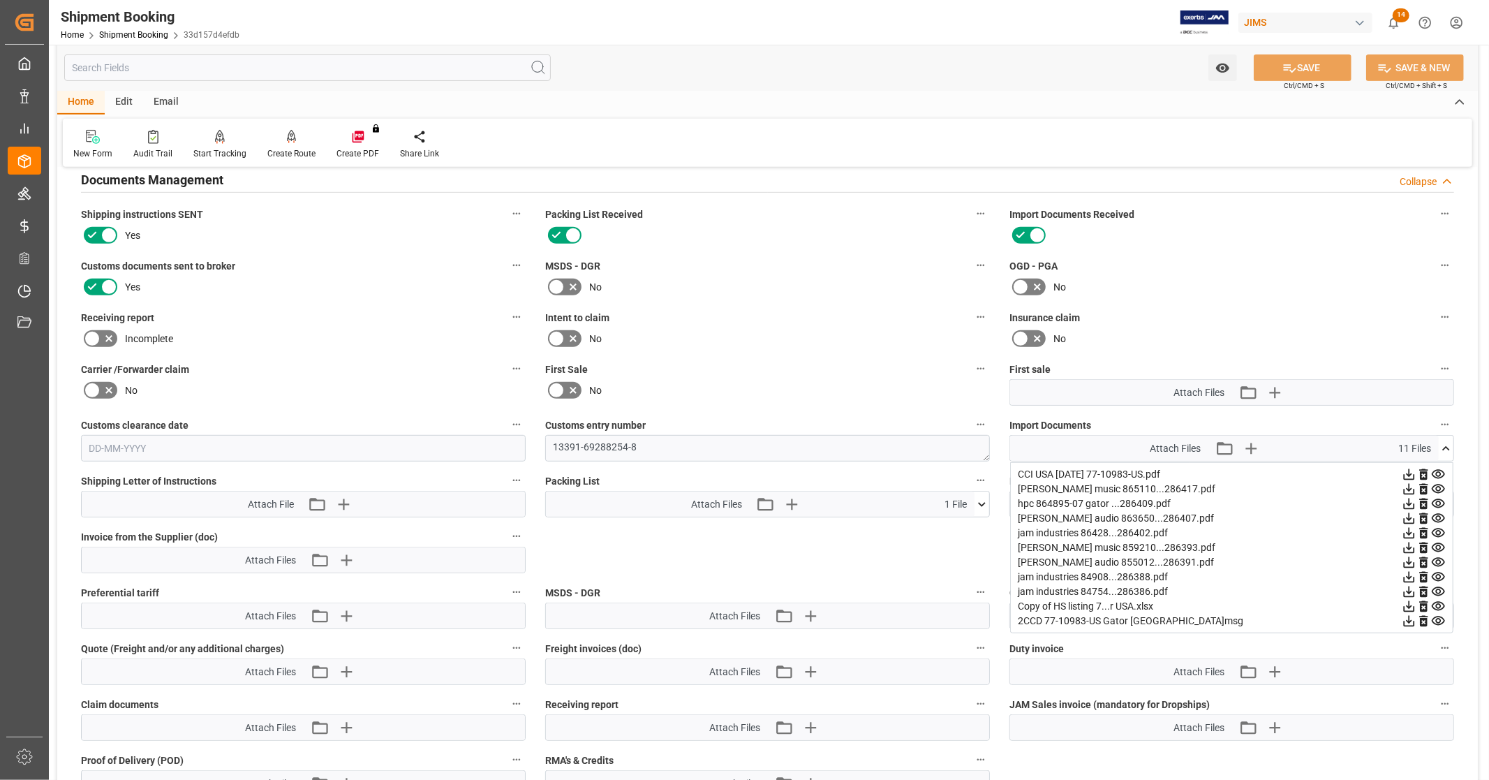
scroll to position [543, 0]
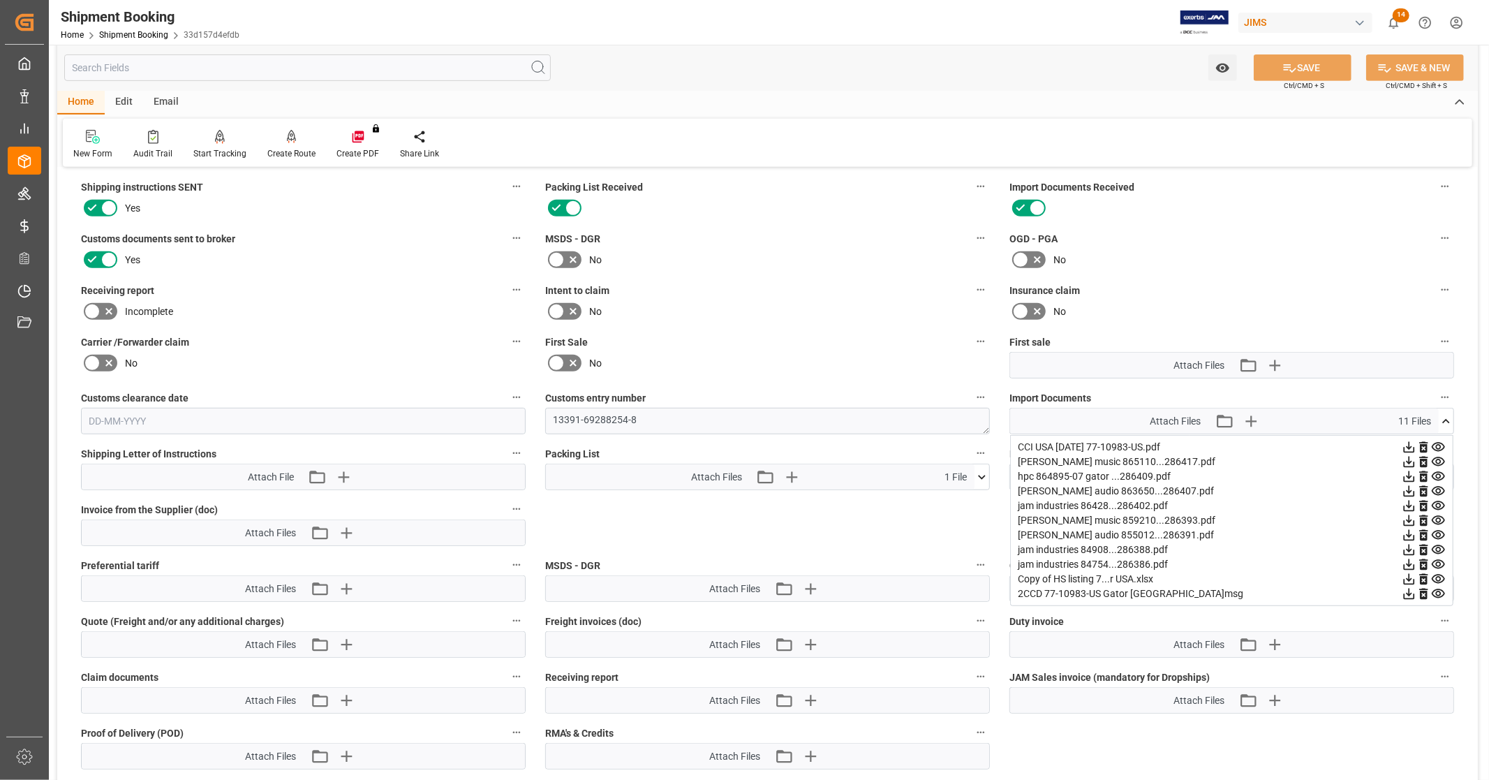
click at [1407, 575] on icon at bounding box center [1409, 579] width 11 height 11
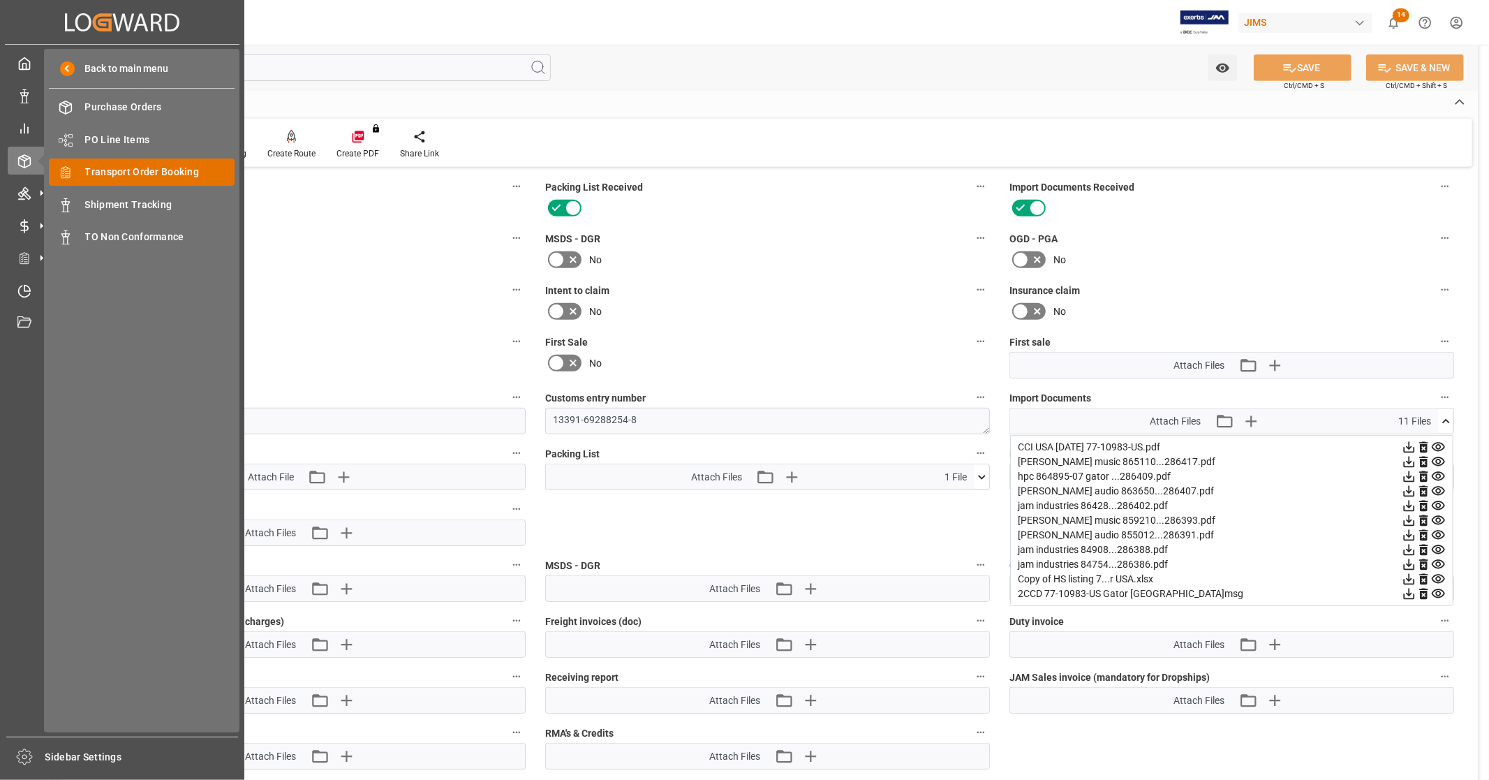
click at [165, 166] on span "Transport Order Booking" at bounding box center [160, 172] width 150 height 15
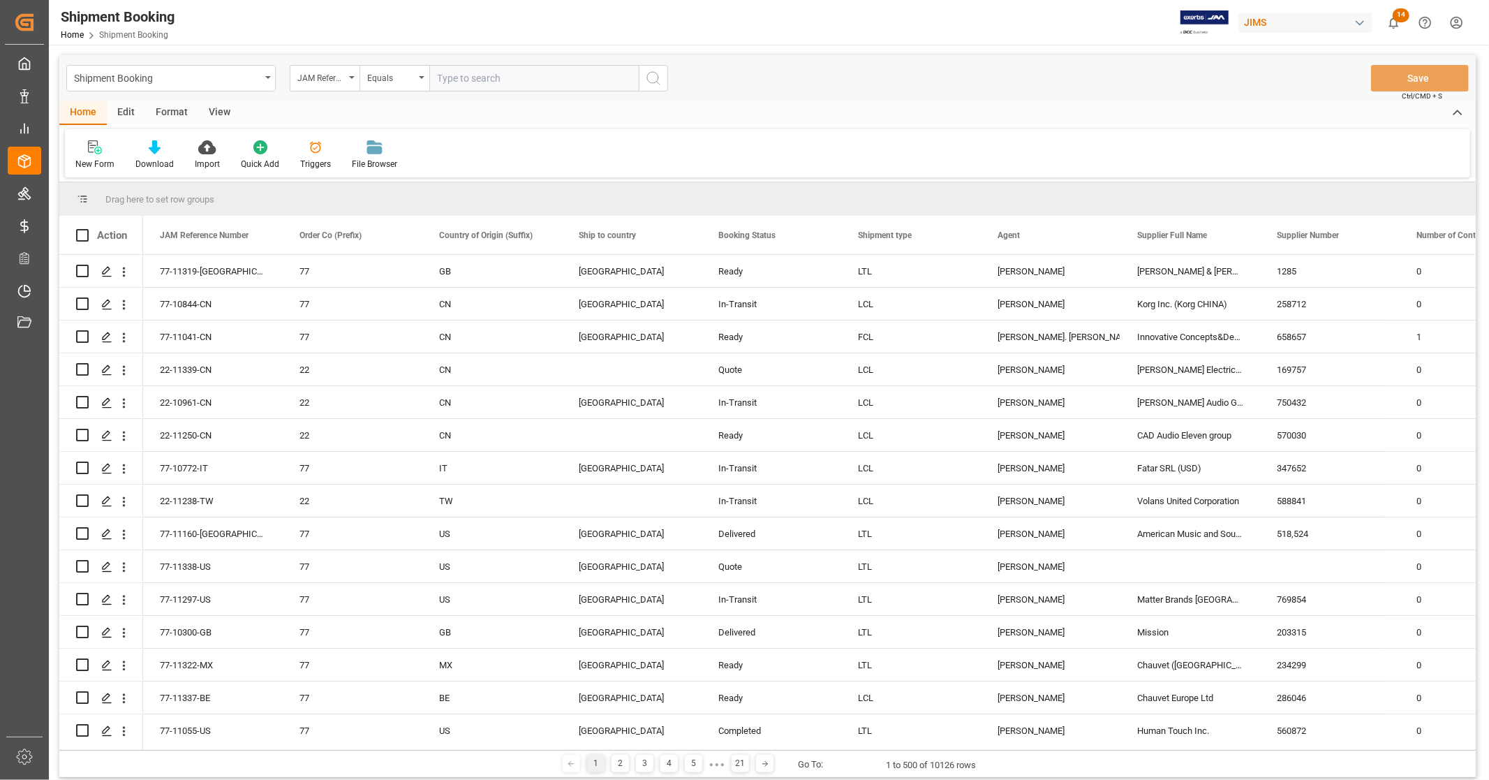
click at [504, 79] on input "text" at bounding box center [533, 78] width 209 height 27
paste input "77-10263-IT"
type input "77-10263-IT"
click at [654, 84] on icon "search button" at bounding box center [653, 78] width 17 height 17
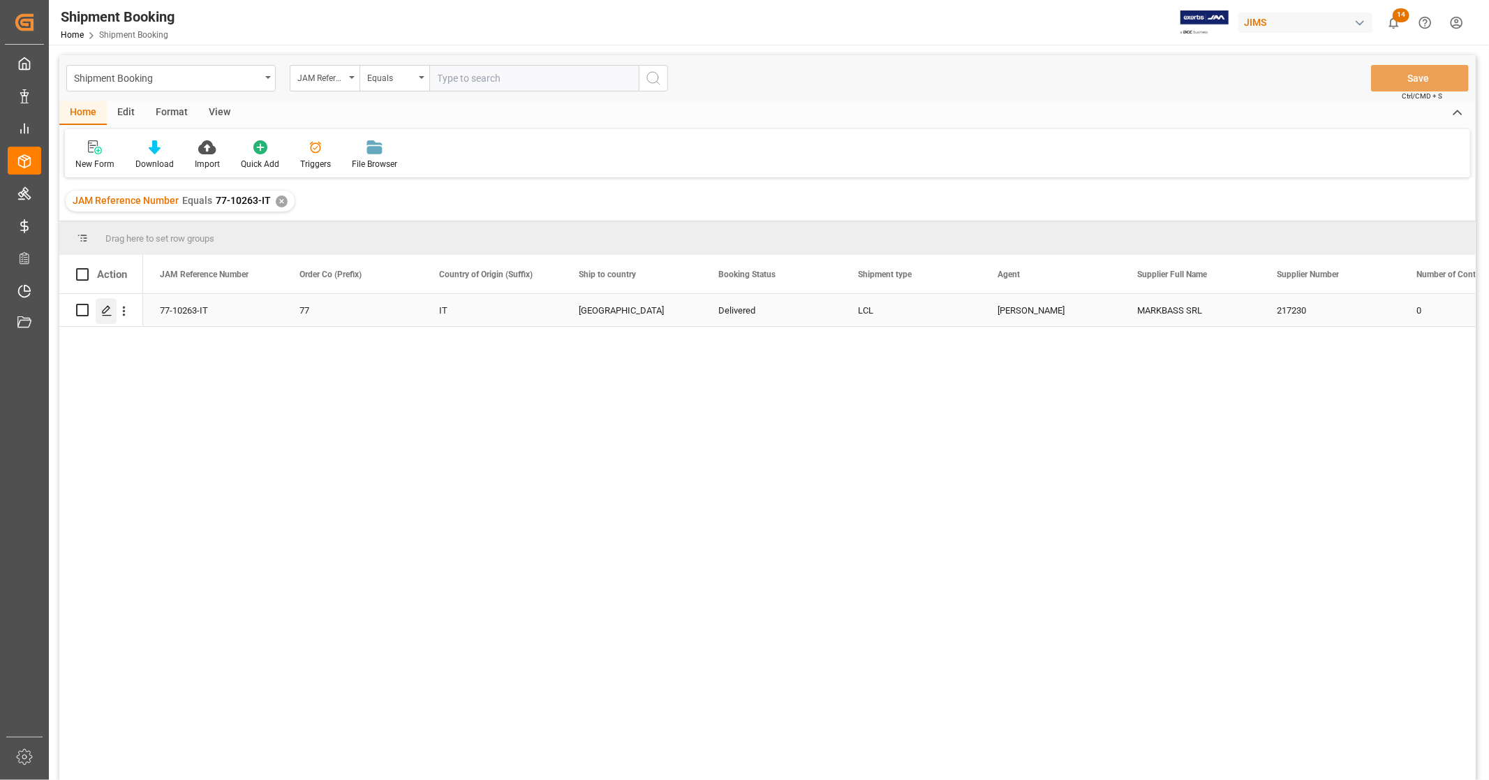
click at [106, 311] on icon "Press SPACE to select this row." at bounding box center [106, 310] width 11 height 11
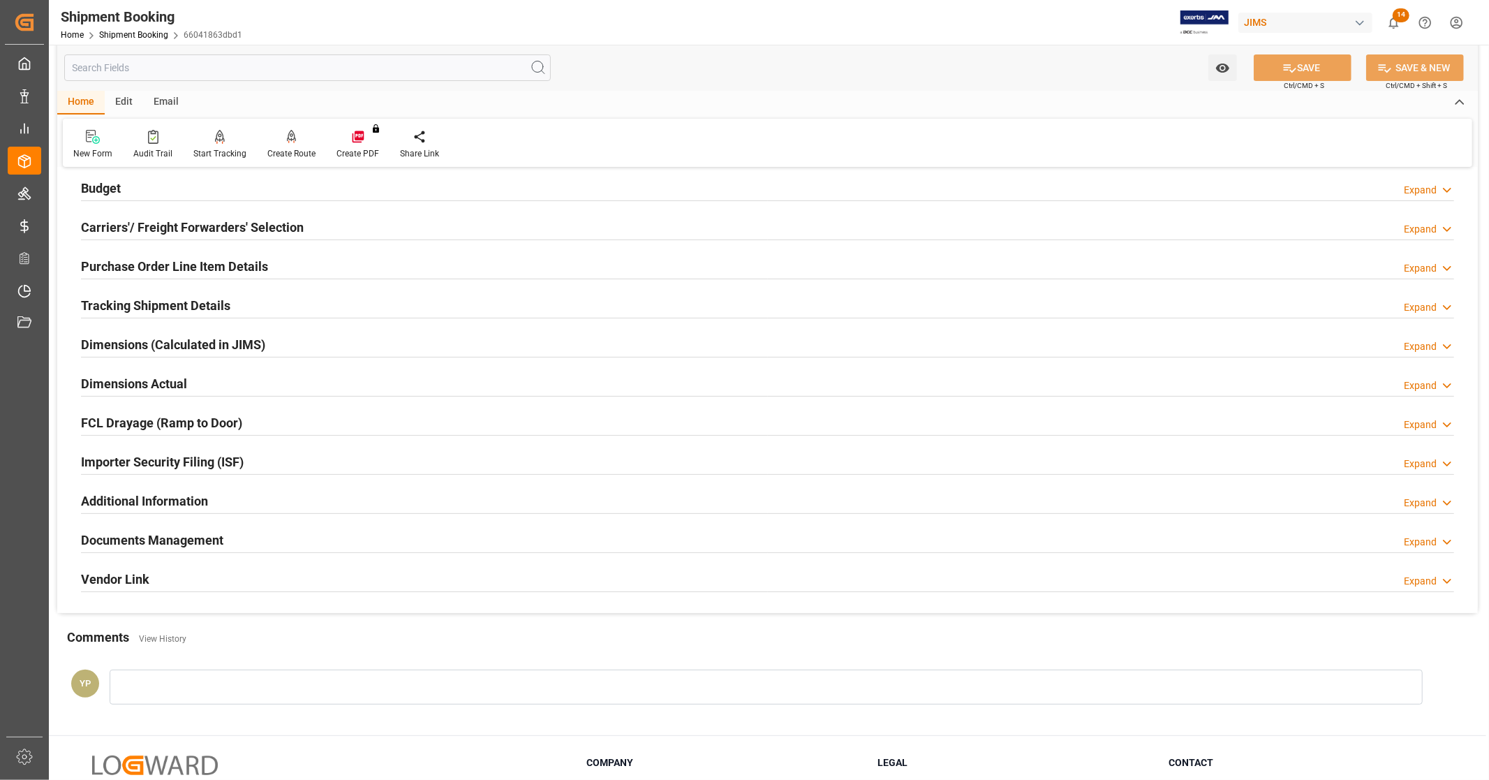
click at [166, 543] on h2 "Documents Management" at bounding box center [152, 540] width 142 height 19
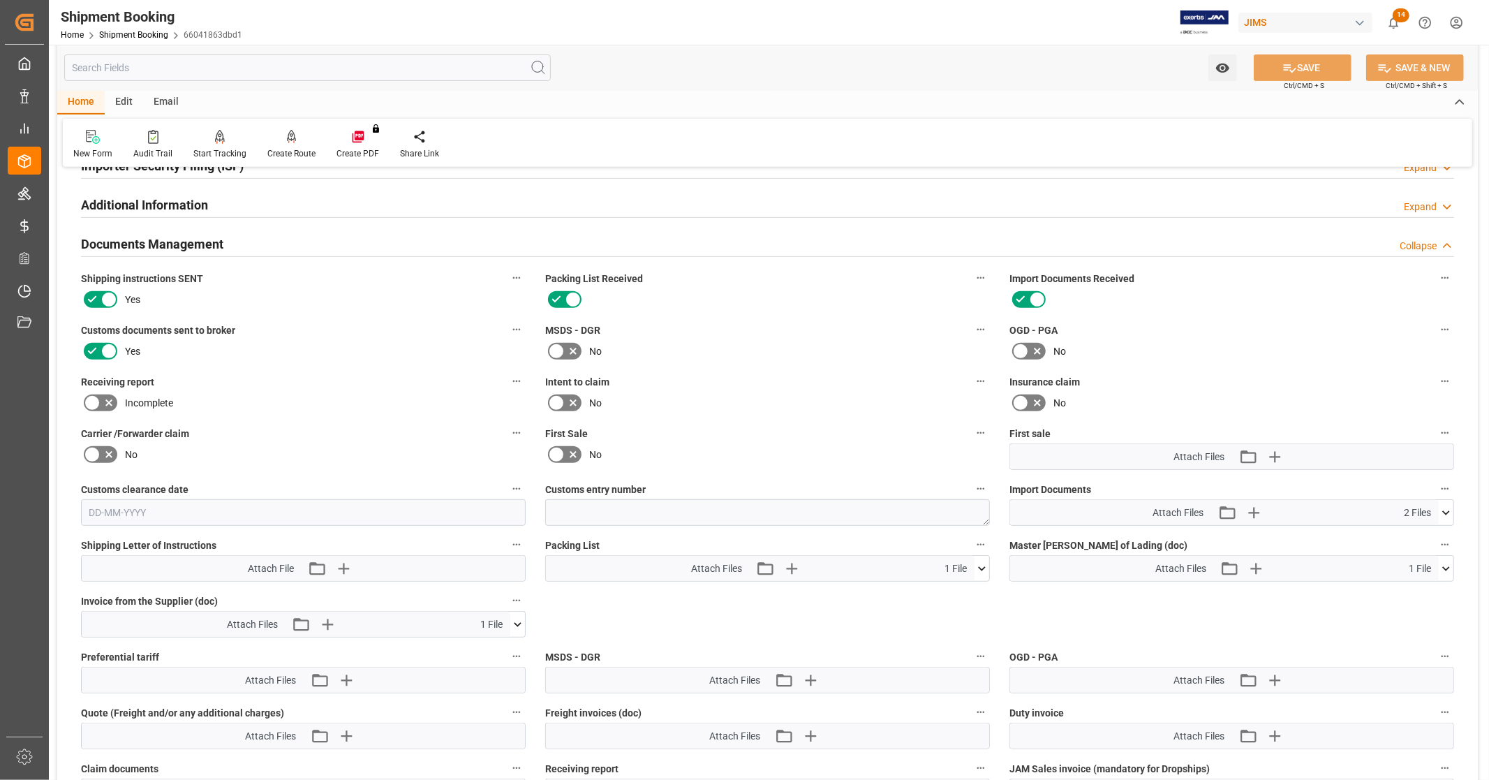
scroll to position [620, 0]
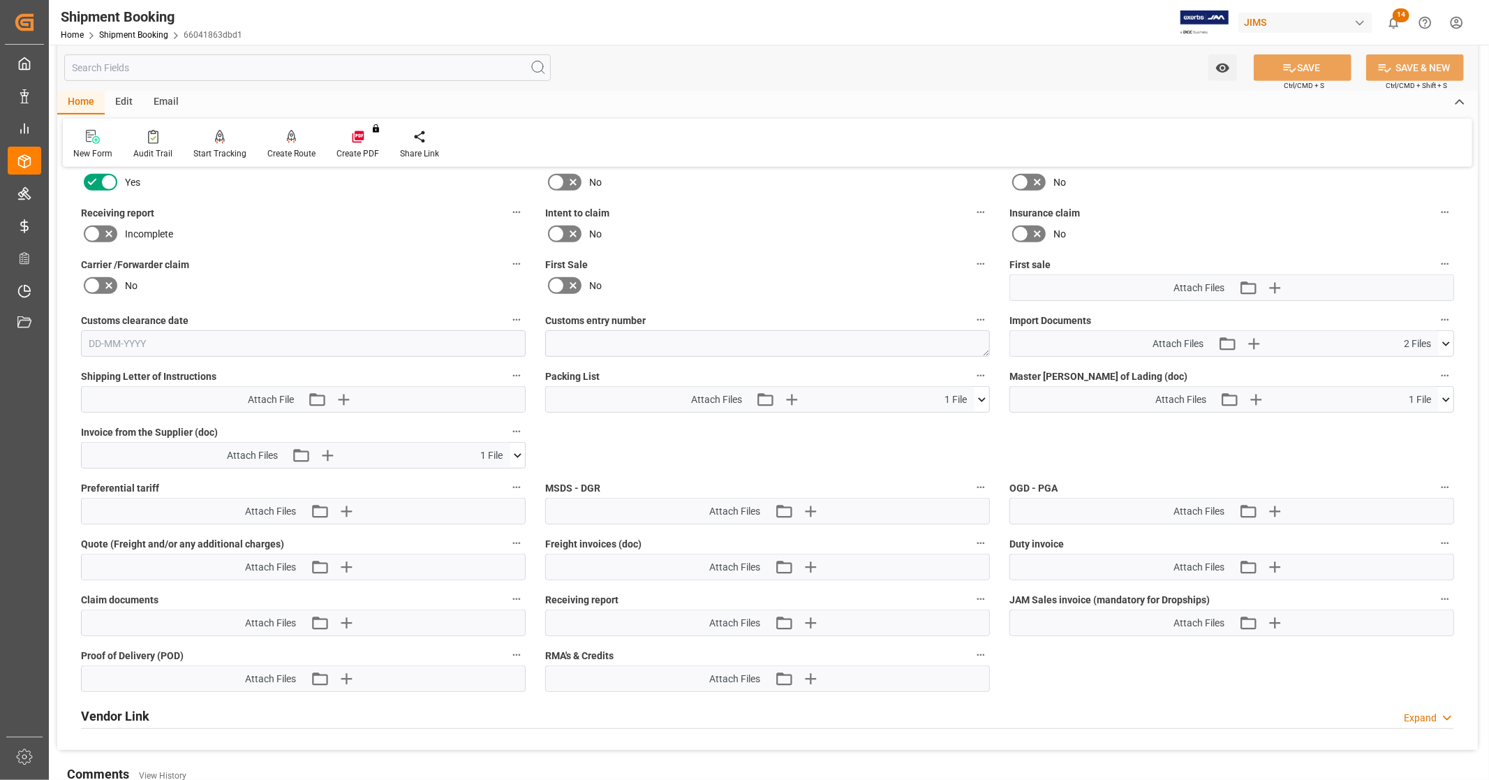
click at [1450, 338] on icon at bounding box center [1446, 344] width 15 height 15
click at [1407, 365] on icon at bounding box center [1409, 369] width 15 height 15
click at [1448, 341] on icon at bounding box center [1447, 343] width 8 height 4
